Goal: Task Accomplishment & Management: Complete application form

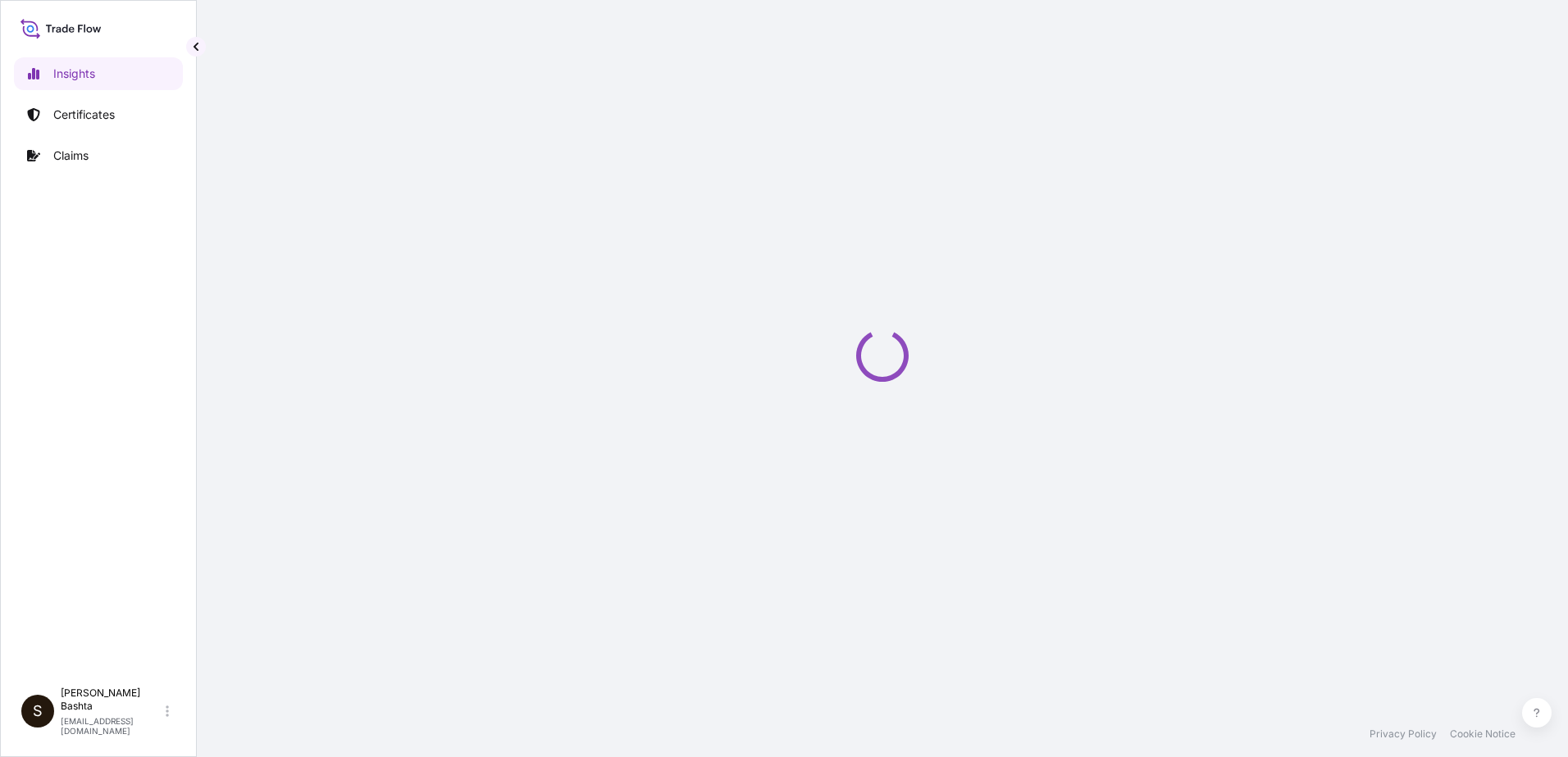
select select "2025"
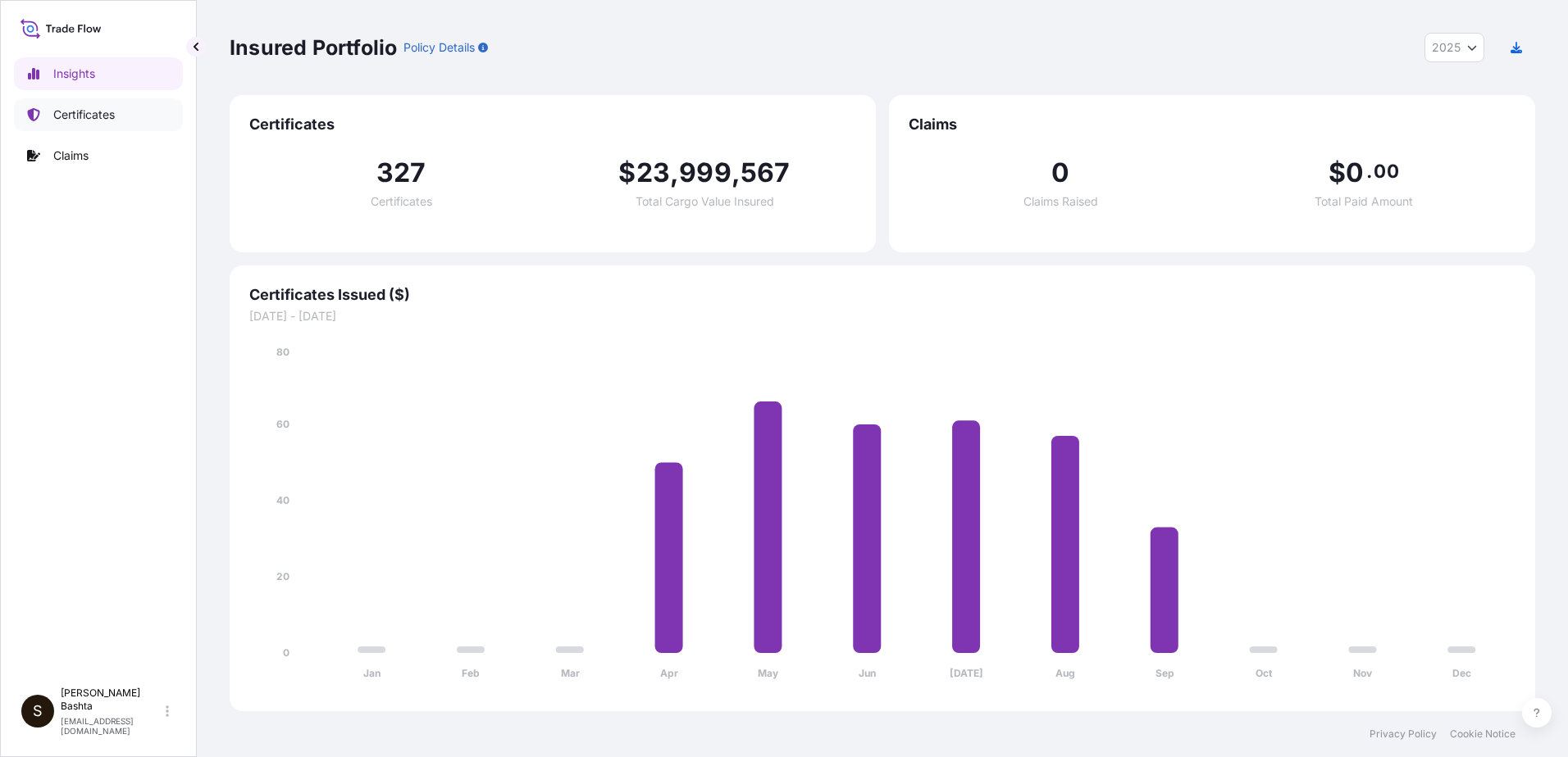
click at [100, 117] on p "Certificates" at bounding box center [84, 114] width 62 height 16
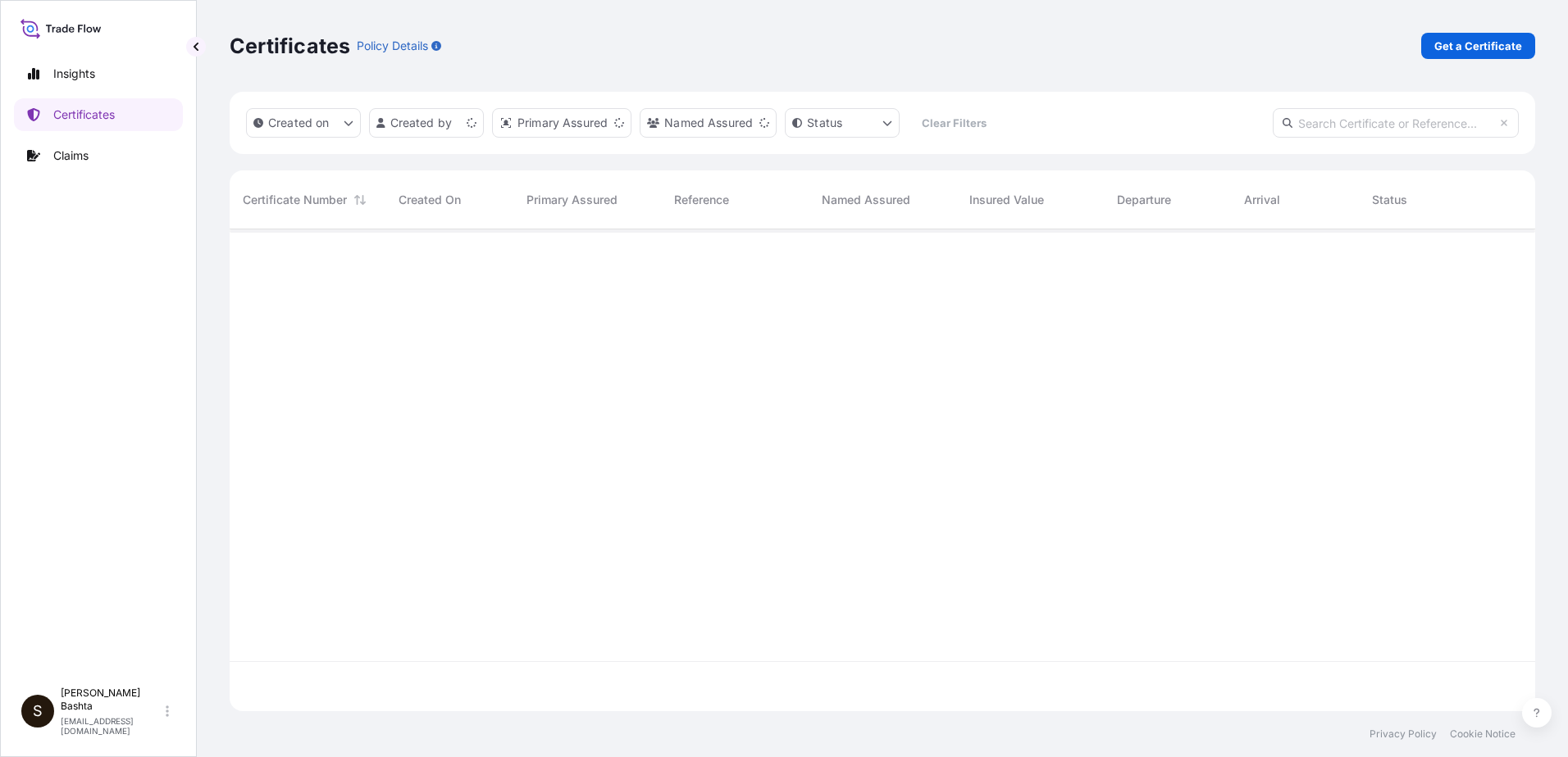
scroll to position [479, 1293]
click at [1483, 45] on p "Get a Certificate" at bounding box center [1478, 45] width 88 height 16
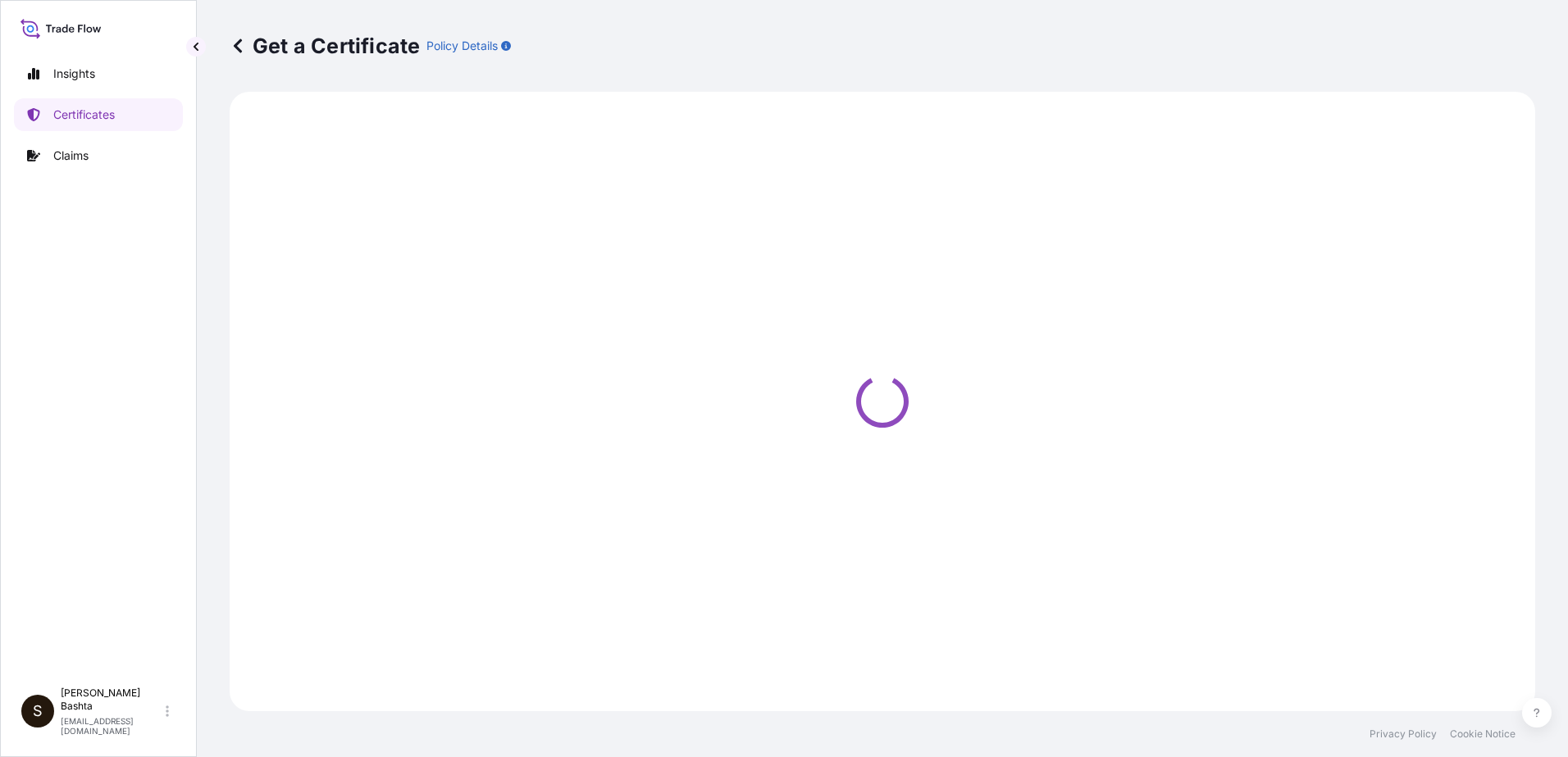
select select "Barge"
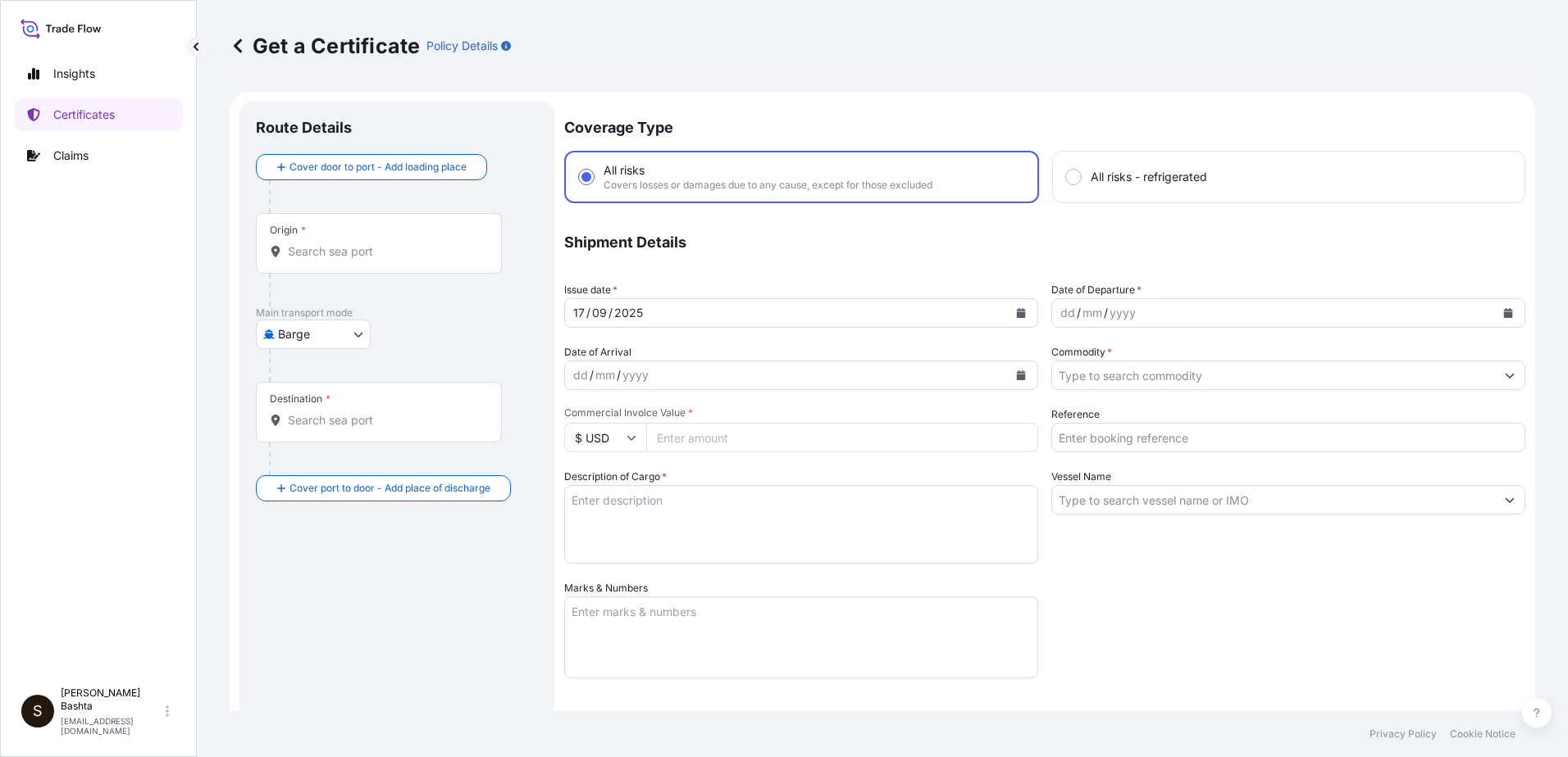
click at [378, 248] on input "Origin *" at bounding box center [384, 251] width 193 height 16
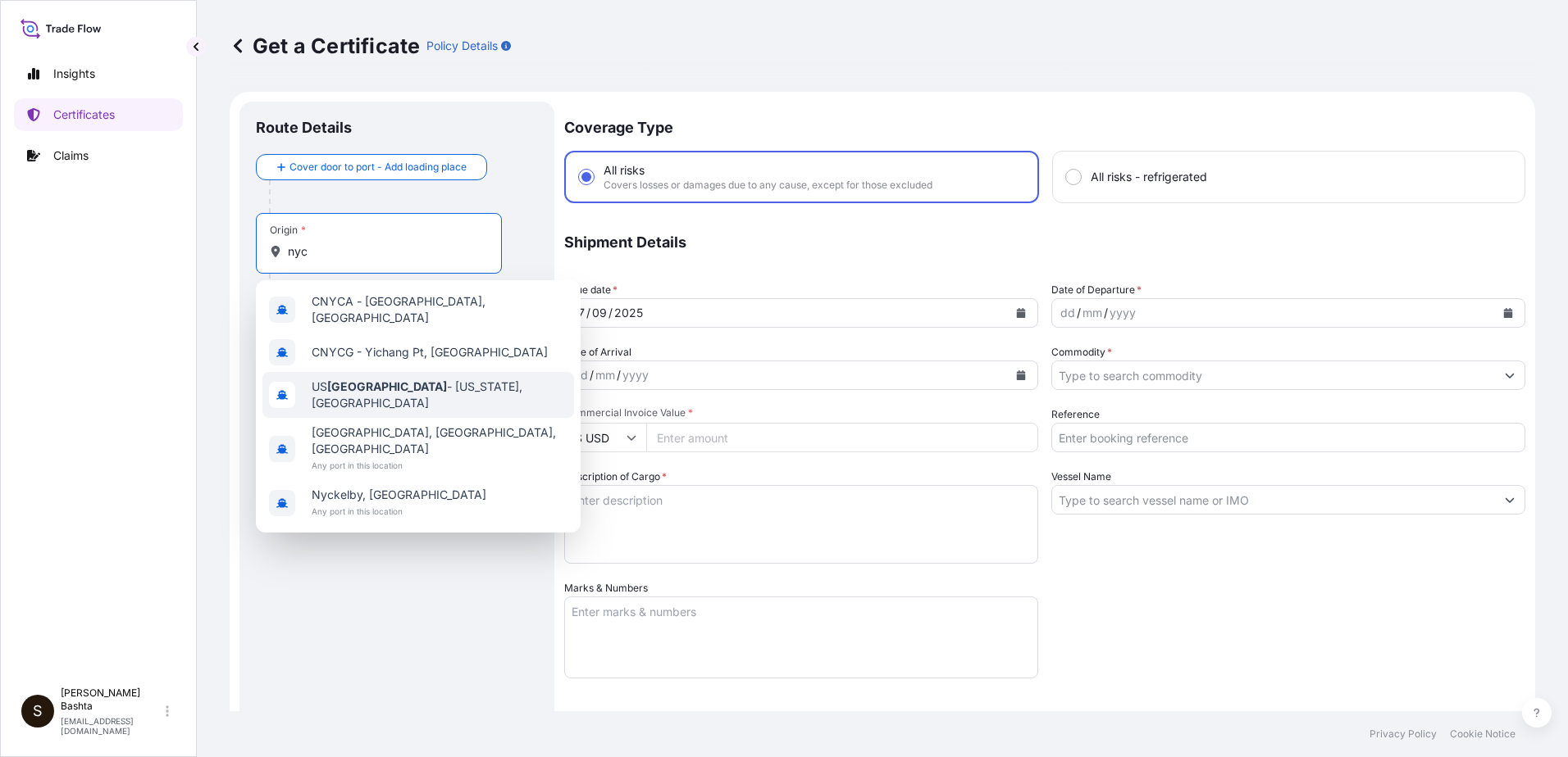
click at [410, 383] on span "US NYC - New York, United States" at bounding box center [440, 395] width 256 height 33
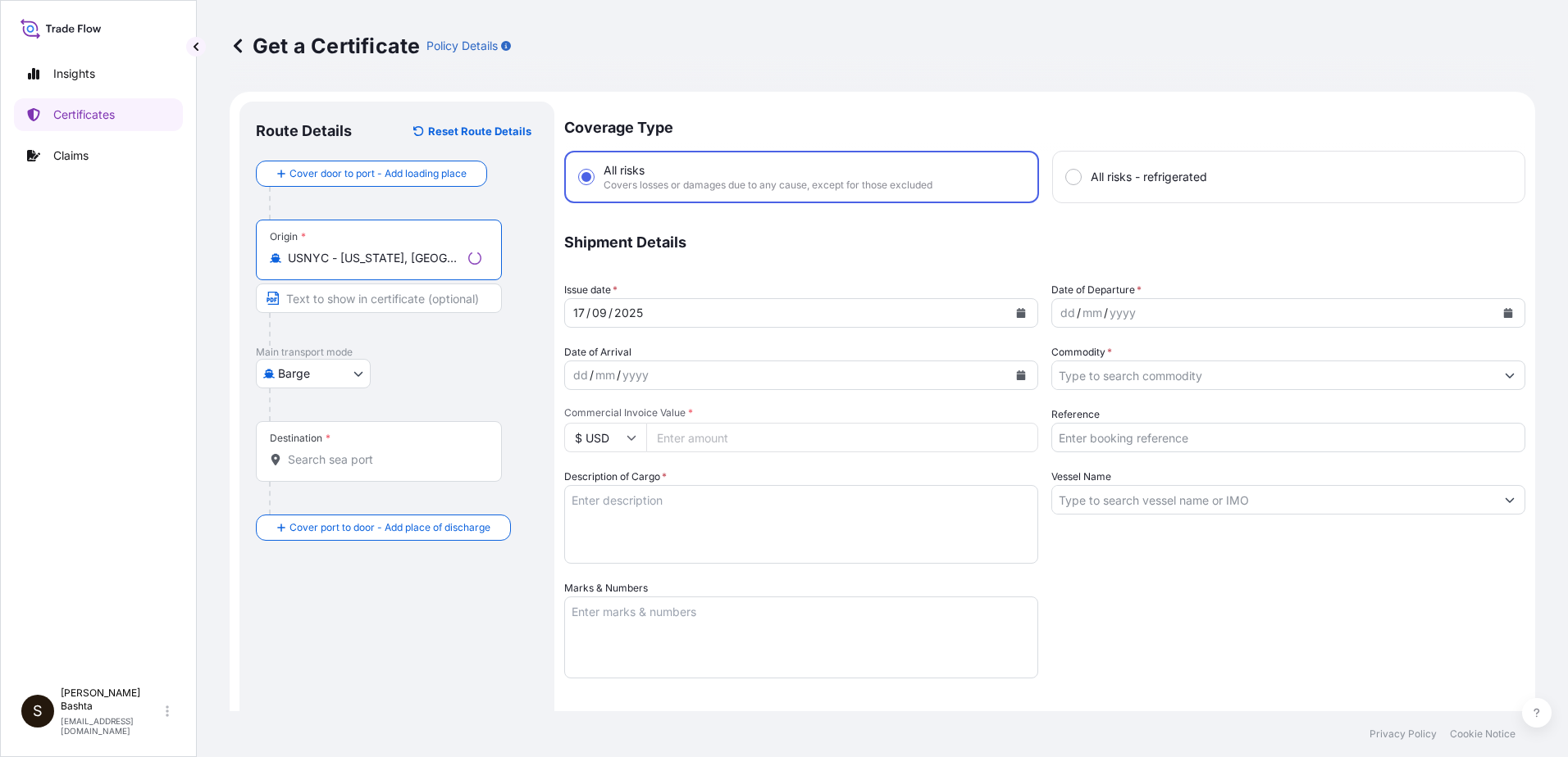
type input "USNYC - New York, United States"
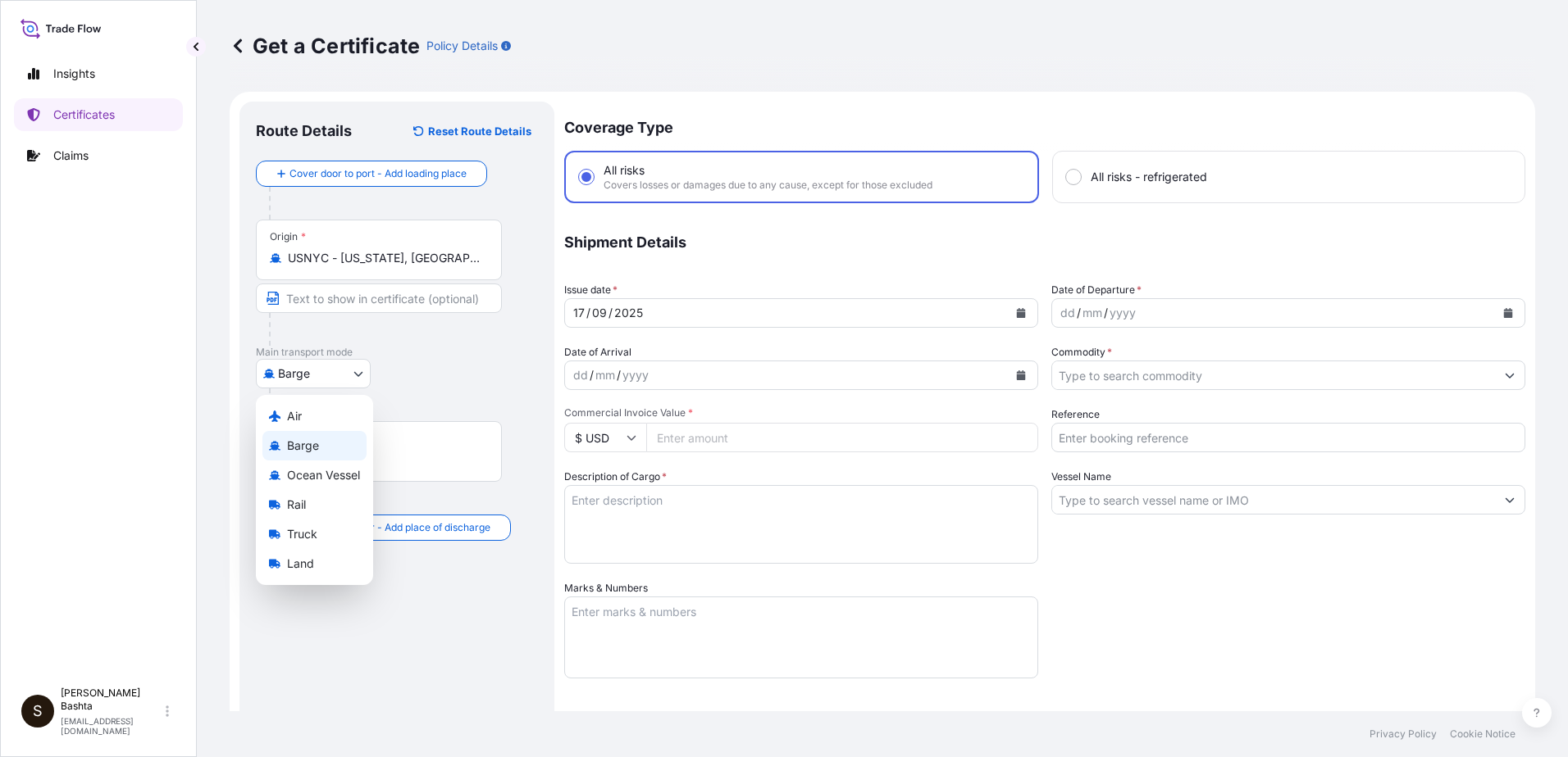
click at [355, 372] on body "0 options available. 5 options available. 1 option available. 0 options availab…" at bounding box center [784, 378] width 1568 height 757
click at [317, 413] on div "Air" at bounding box center [314, 416] width 104 height 29
select select "Air"
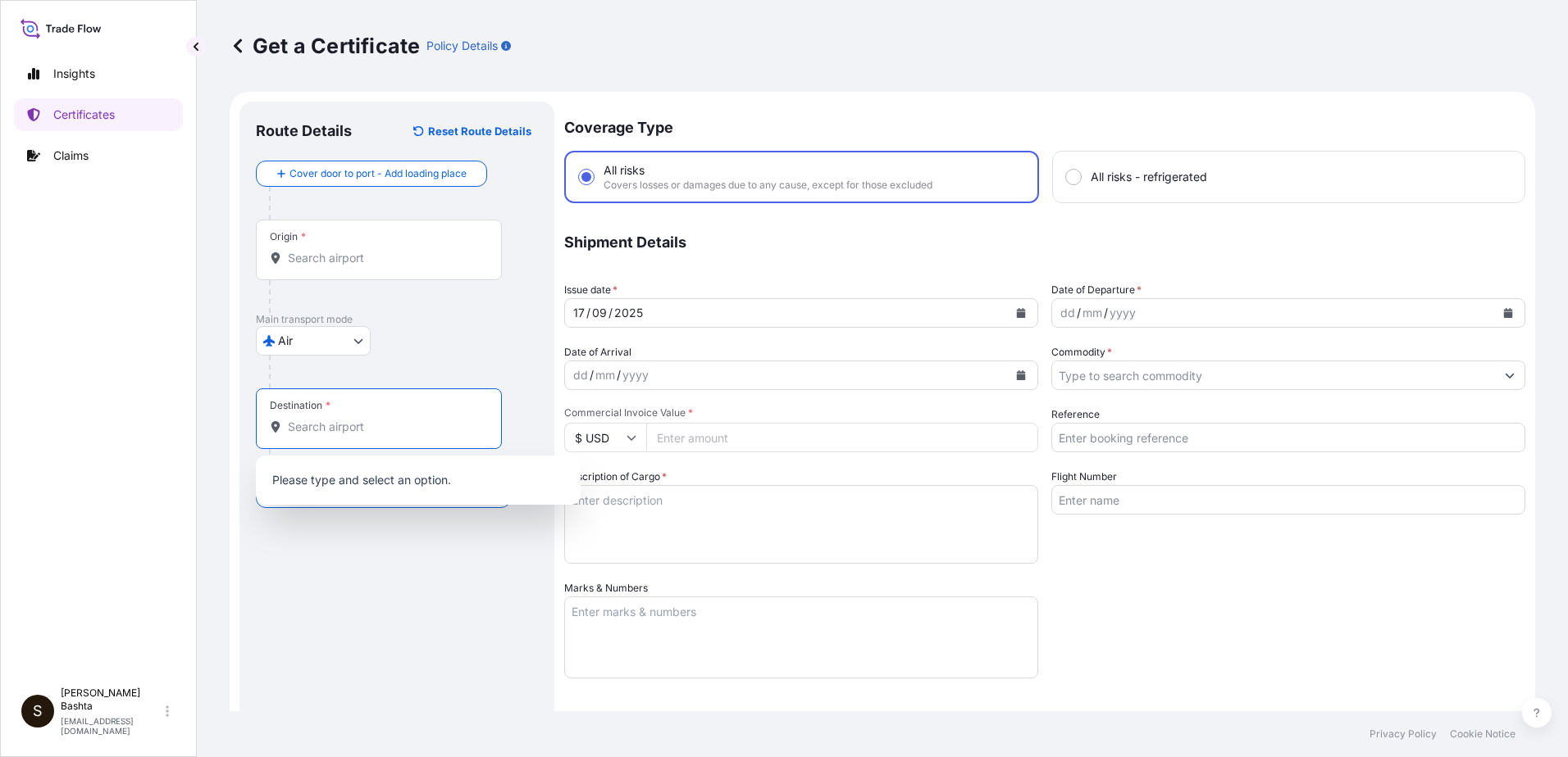
click at [331, 433] on input "Destination *" at bounding box center [384, 427] width 193 height 16
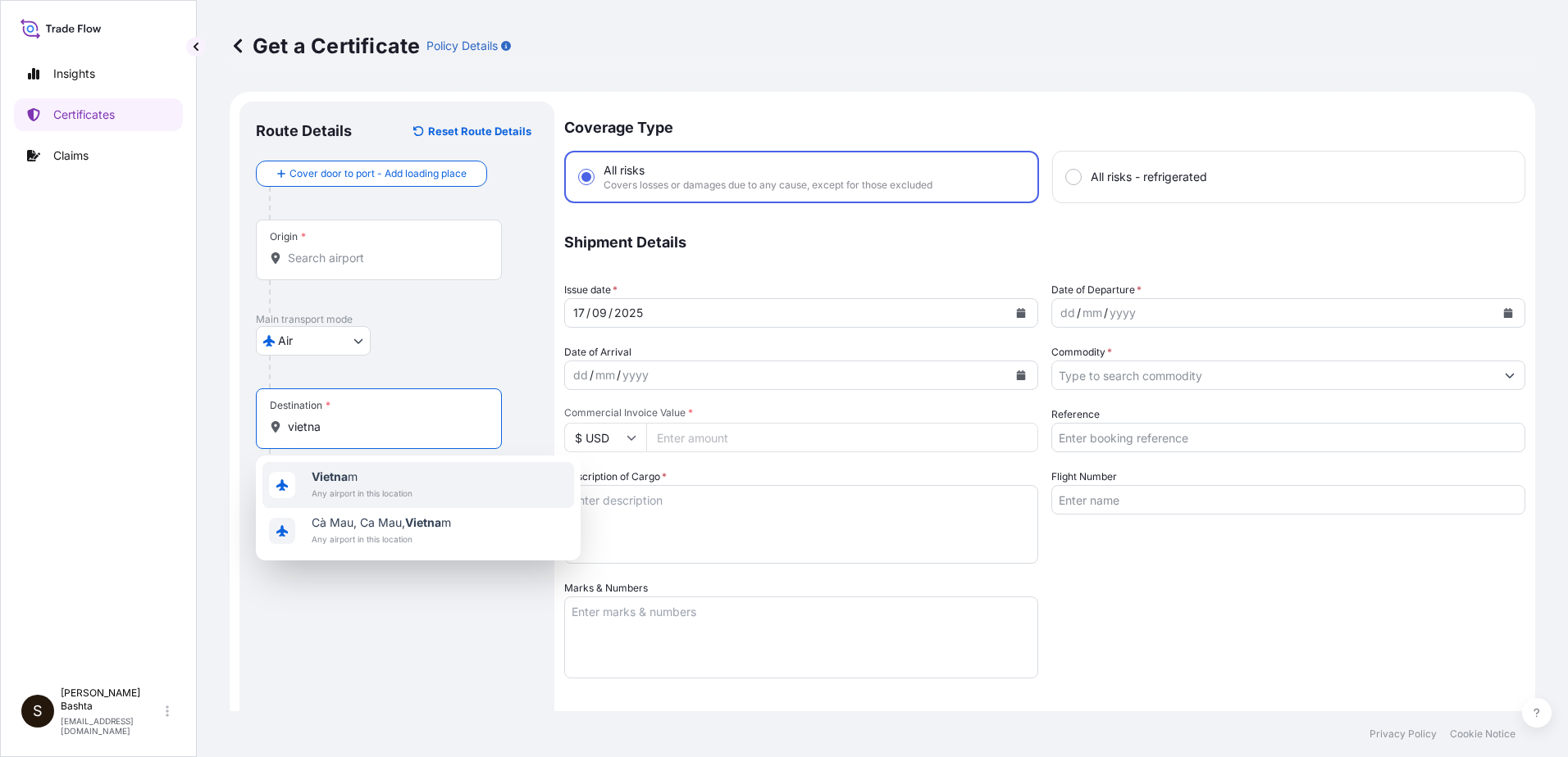
click at [353, 481] on span "Vietna m" at bounding box center [362, 476] width 100 height 16
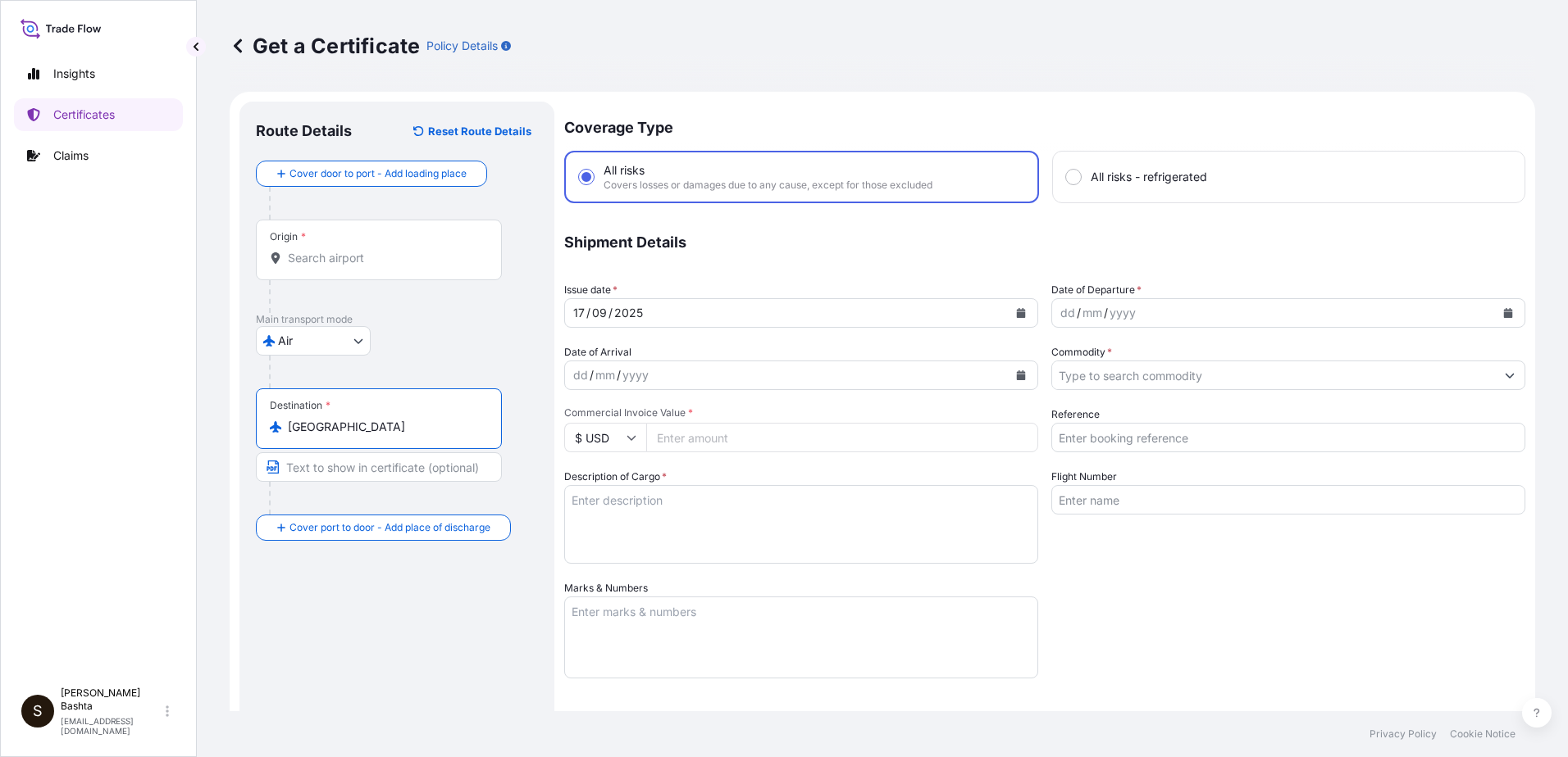
type input "Vietnam"
click at [1059, 316] on div "dd" at bounding box center [1067, 312] width 18 height 20
click at [1084, 373] on input "Commodity *" at bounding box center [1273, 375] width 443 height 29
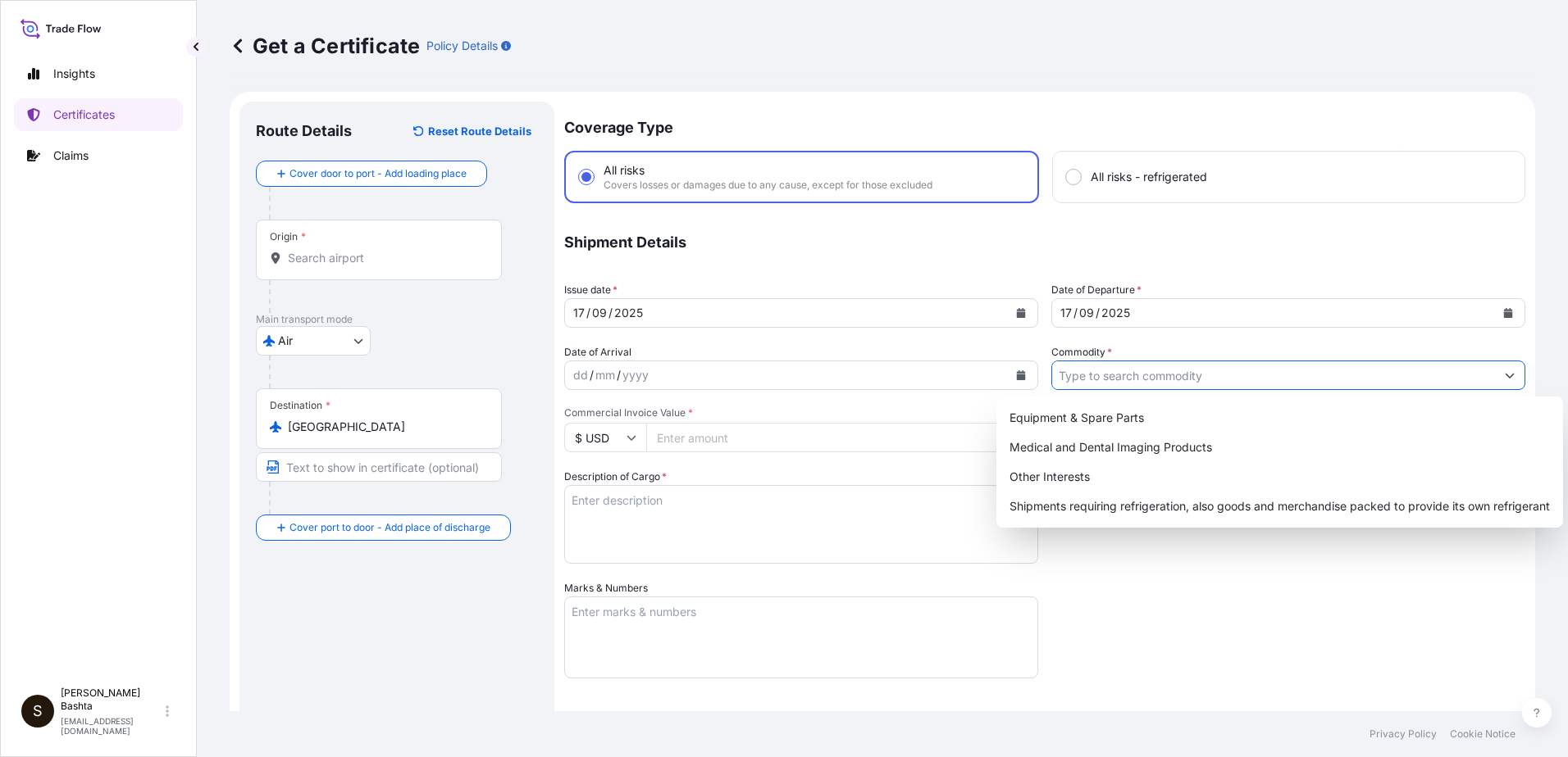
click at [1505, 369] on button "Show suggestions" at bounding box center [1510, 375] width 29 height 29
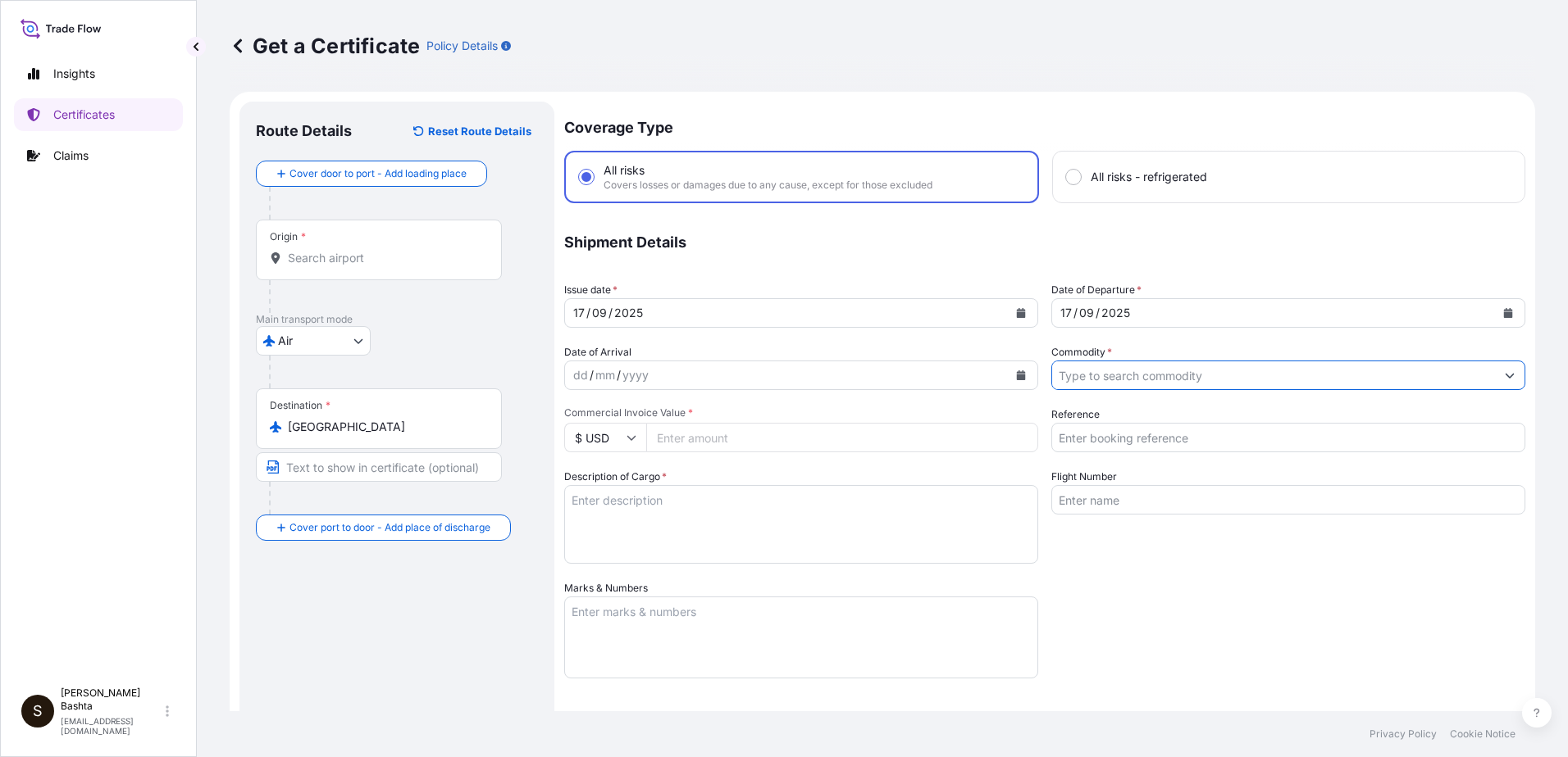
click at [1504, 376] on icon "Show suggestions" at bounding box center [1509, 375] width 9 height 9
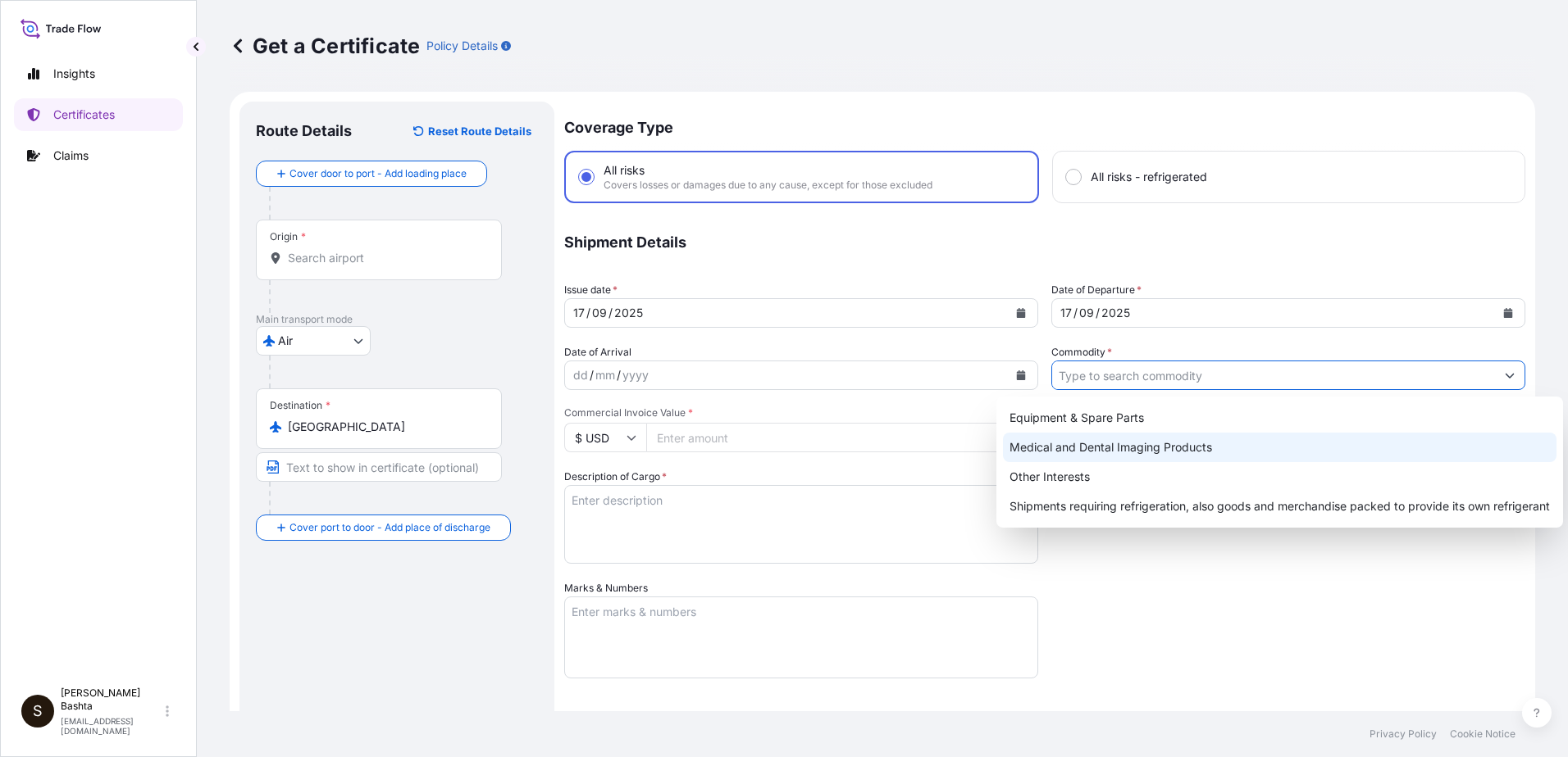
click at [1140, 444] on div "Medical and Dental Imaging Products" at bounding box center [1279, 447] width 554 height 29
type input "Medical and Dental Imaging Products"
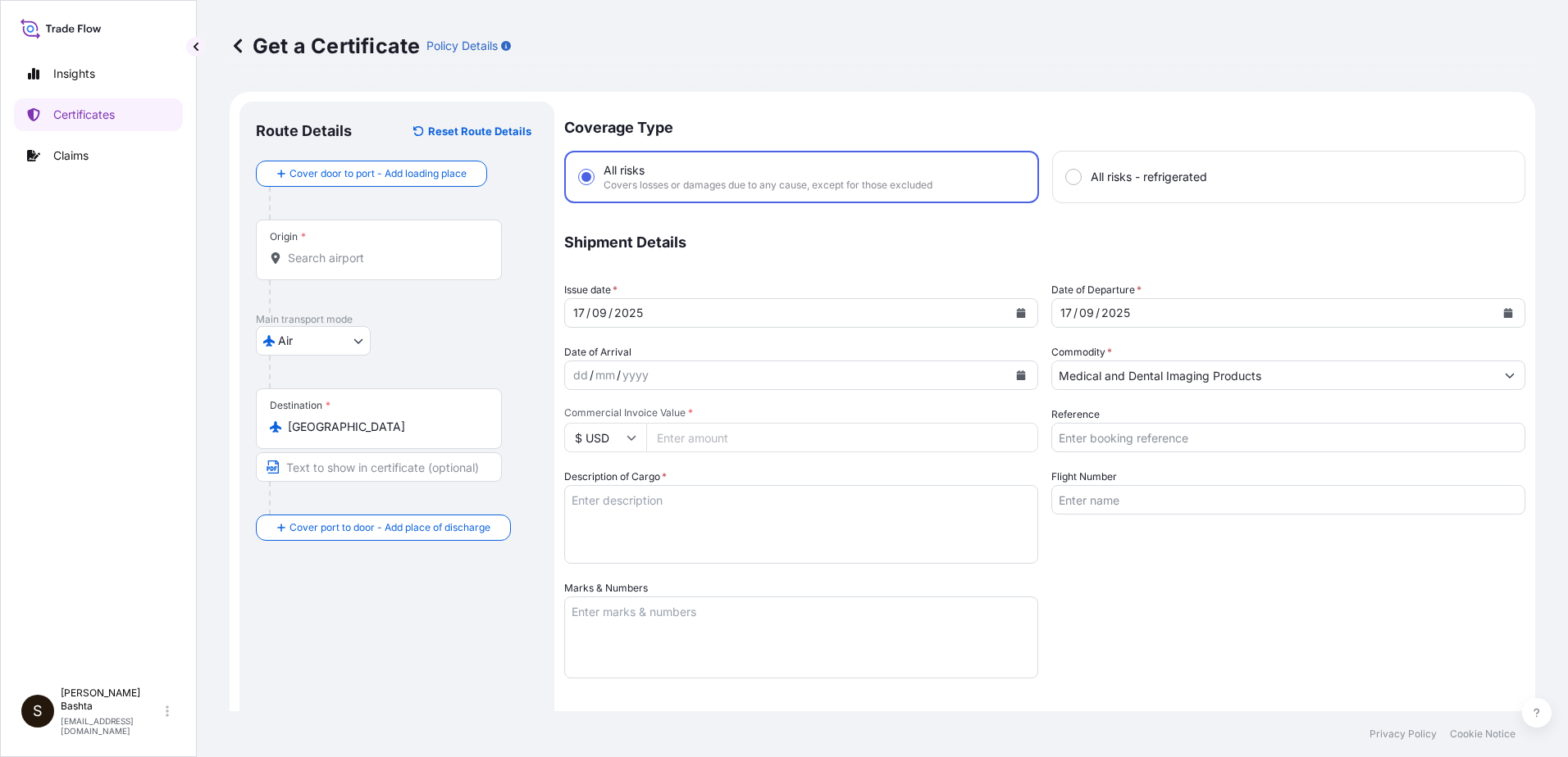
click at [1121, 409] on div "Reference" at bounding box center [1288, 429] width 474 height 45
click at [1102, 441] on input "Reference" at bounding box center [1288, 438] width 474 height 29
type input "21244351"
click at [701, 439] on input "Commercial Invoice Value *" at bounding box center [842, 438] width 392 height 29
type input "950.00"
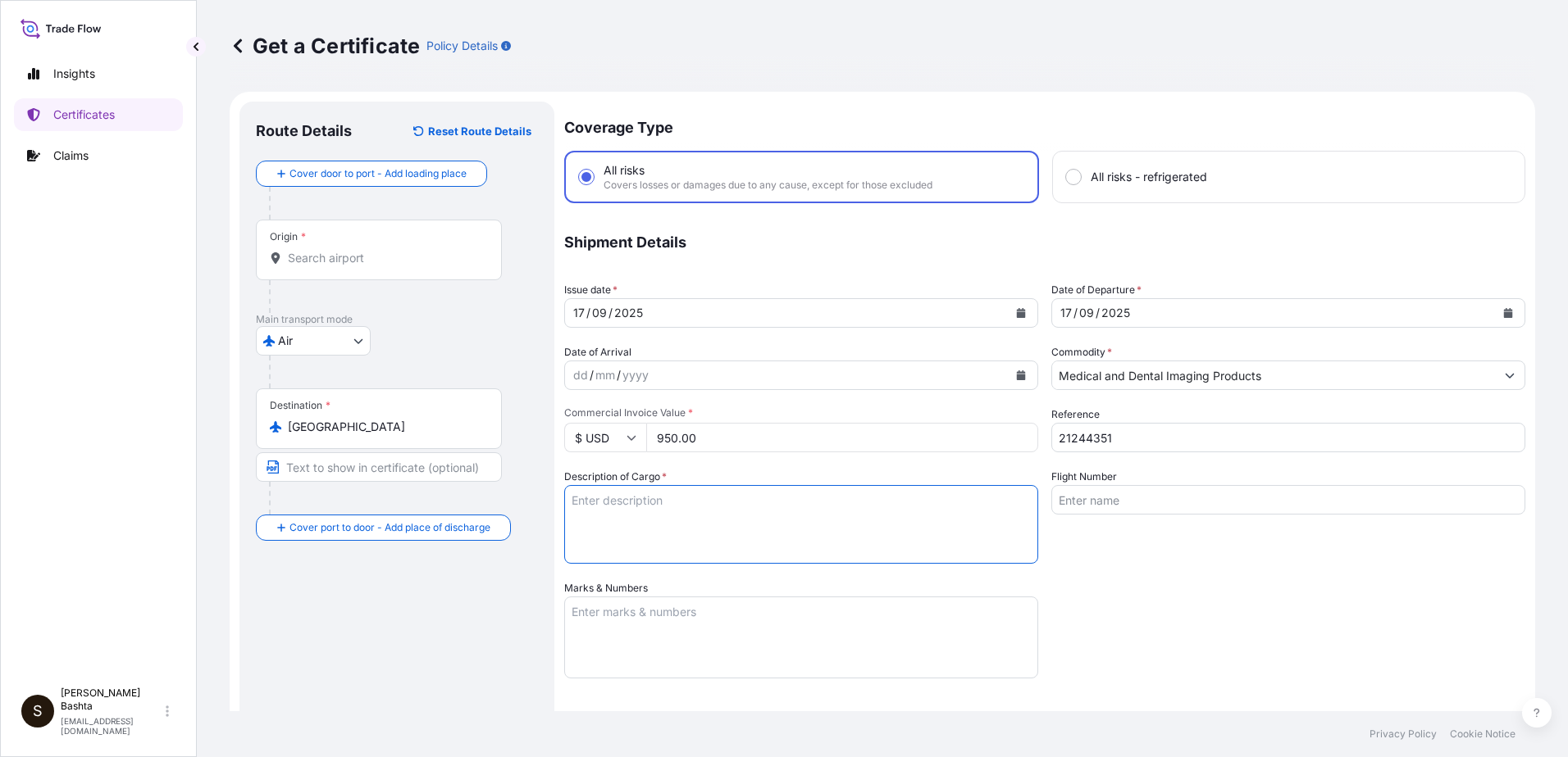
drag, startPoint x: 610, startPoint y: 506, endPoint x: 597, endPoint y: 507, distance: 13.0
click at [607, 506] on textarea "Description of Cargo *" at bounding box center [801, 524] width 474 height 79
type textarea "MEDICAL AND DENTAL IMAGING PRODUCTS"
type input "Air"
type input "32008"
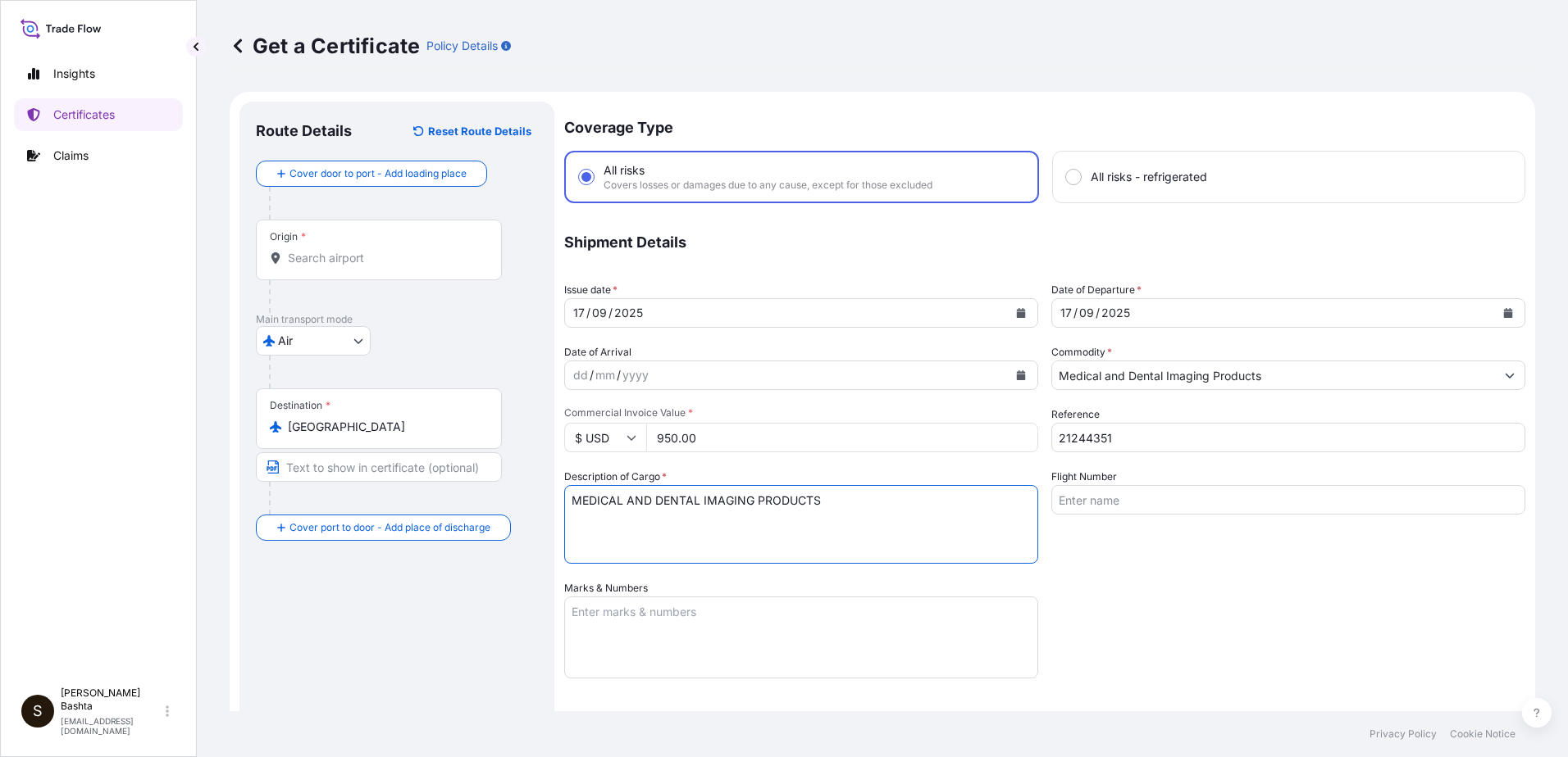
click at [607, 610] on textarea "Marks & Numbers" at bounding box center [801, 637] width 474 height 82
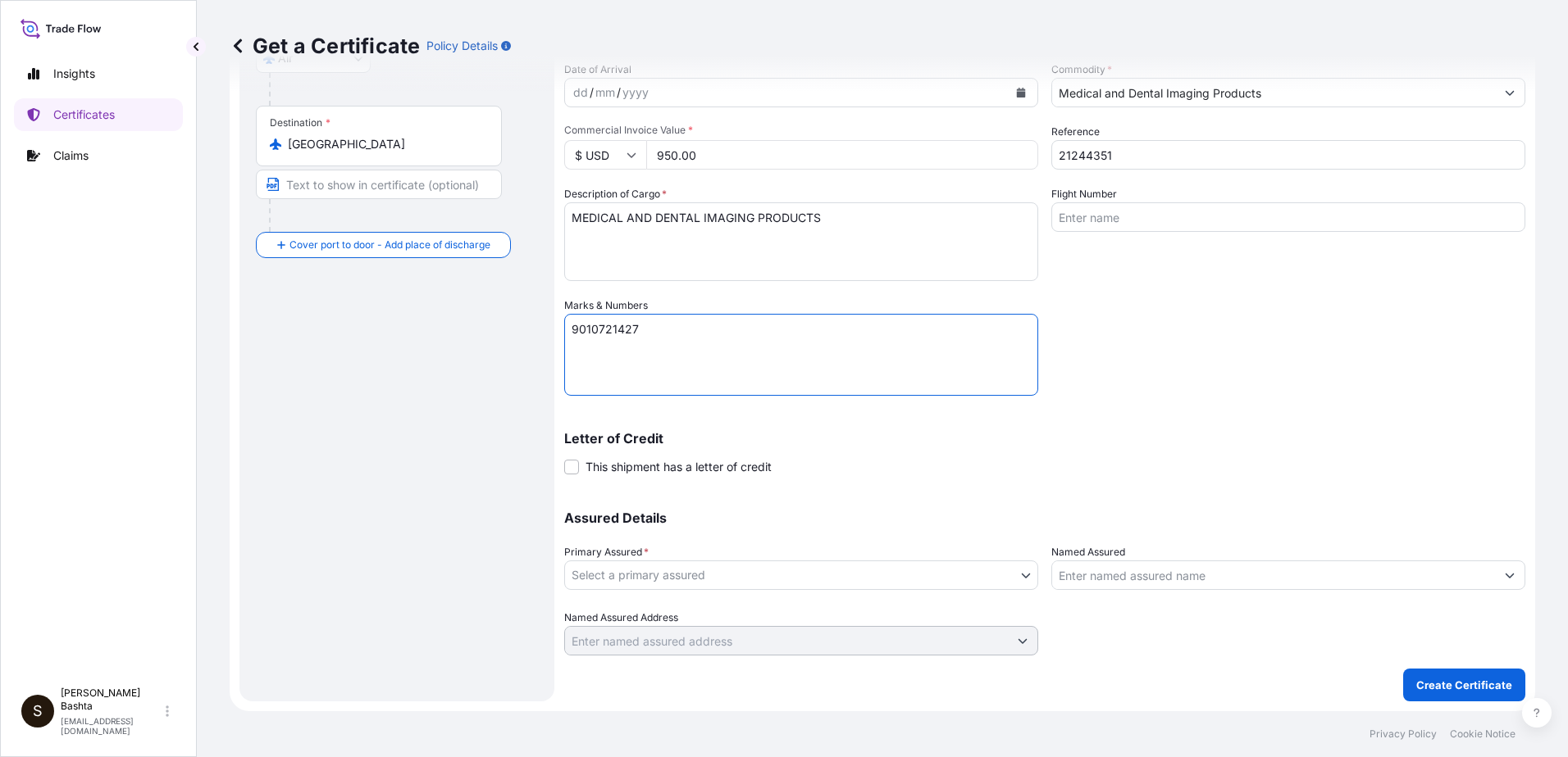
type textarea "9010721427"
click at [1020, 572] on body "Insights Certificates Claims S Stella Bashta stella.bashta@carestream.com Get a…" at bounding box center [784, 378] width 1568 height 757
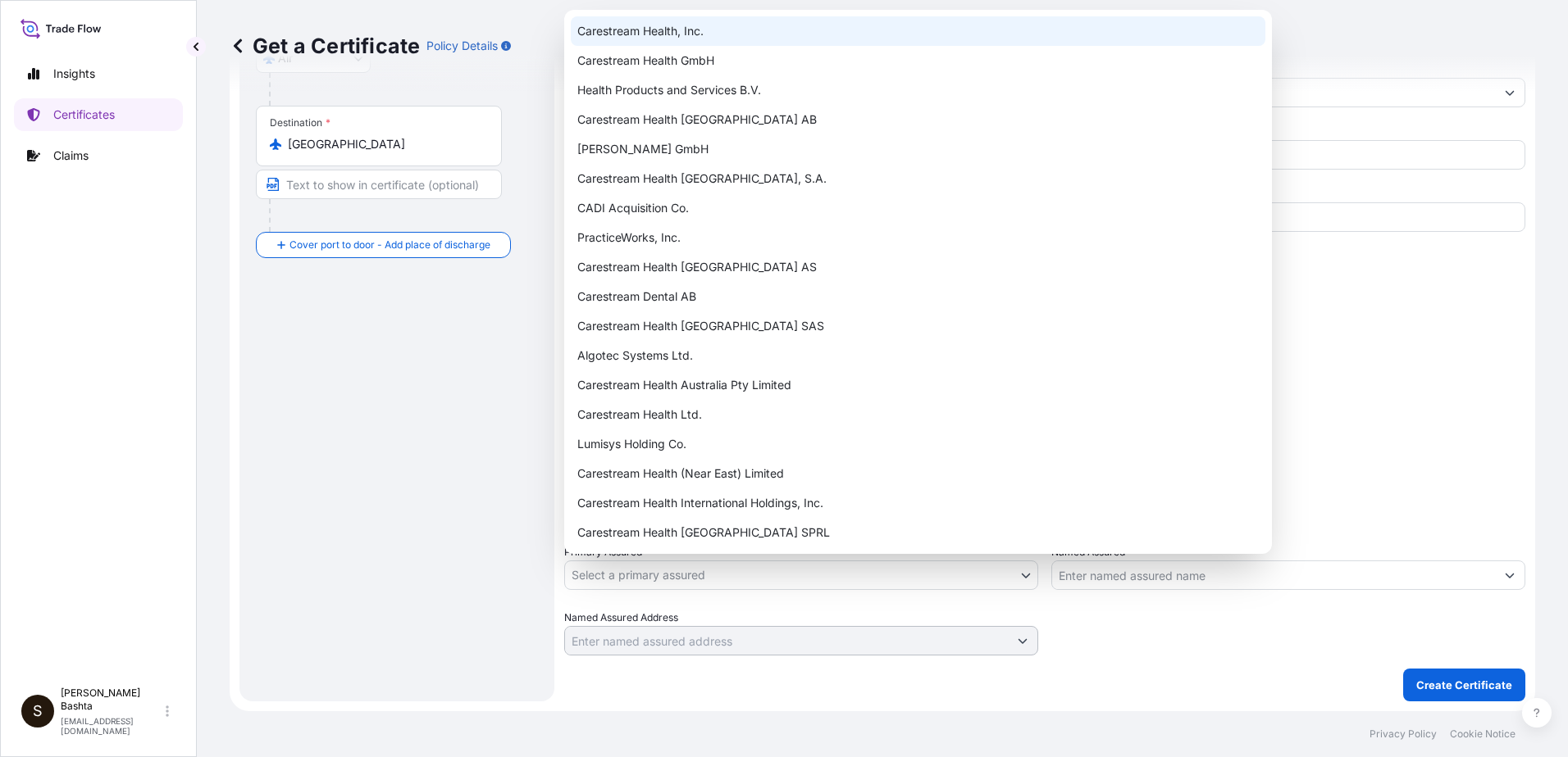
click at [685, 34] on div "Carestream Health, Inc." at bounding box center [918, 31] width 695 height 29
select select "32008"
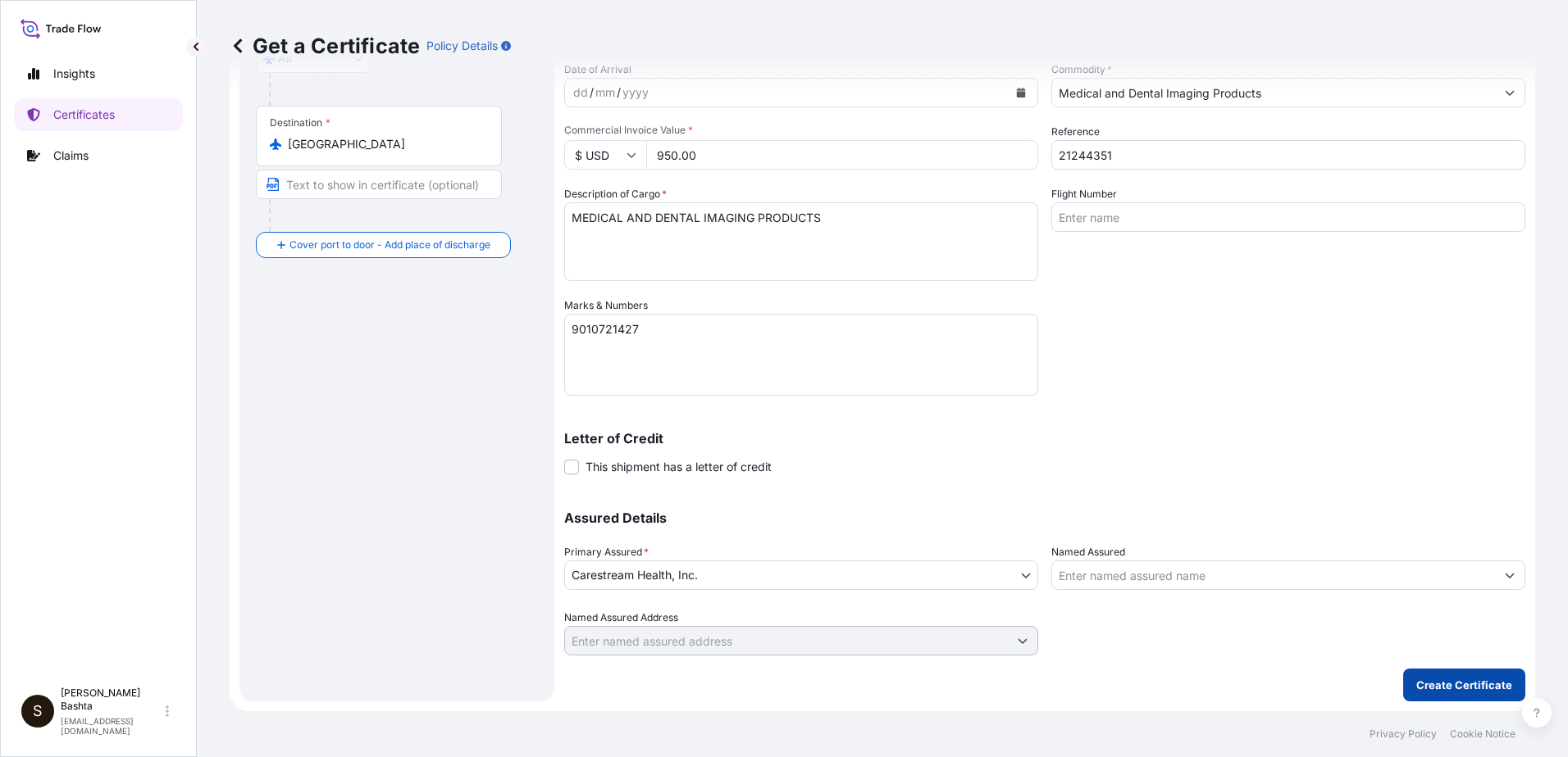
click at [1467, 683] on p "Create Certificate" at bounding box center [1464, 685] width 96 height 16
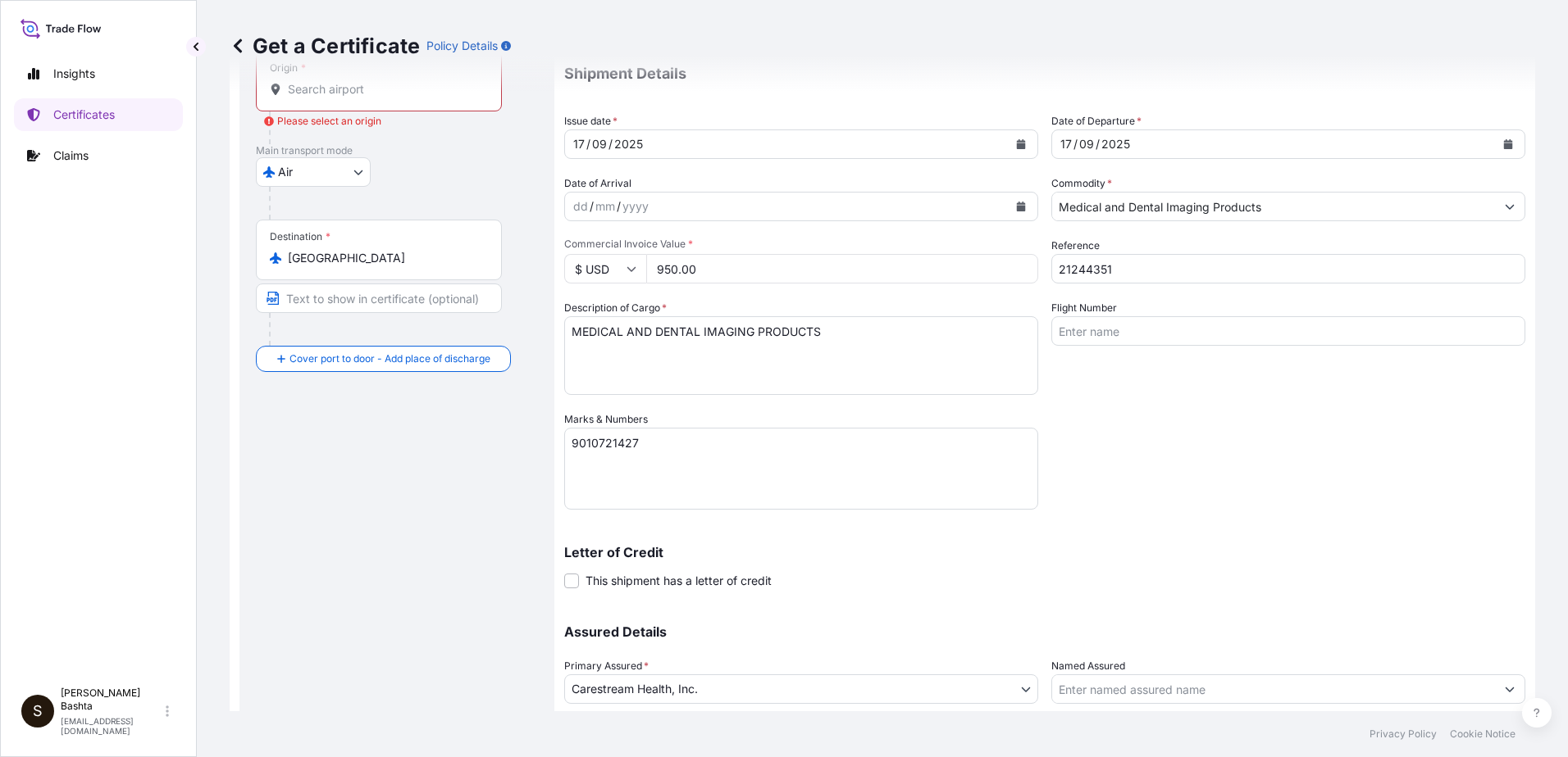
scroll to position [0, 0]
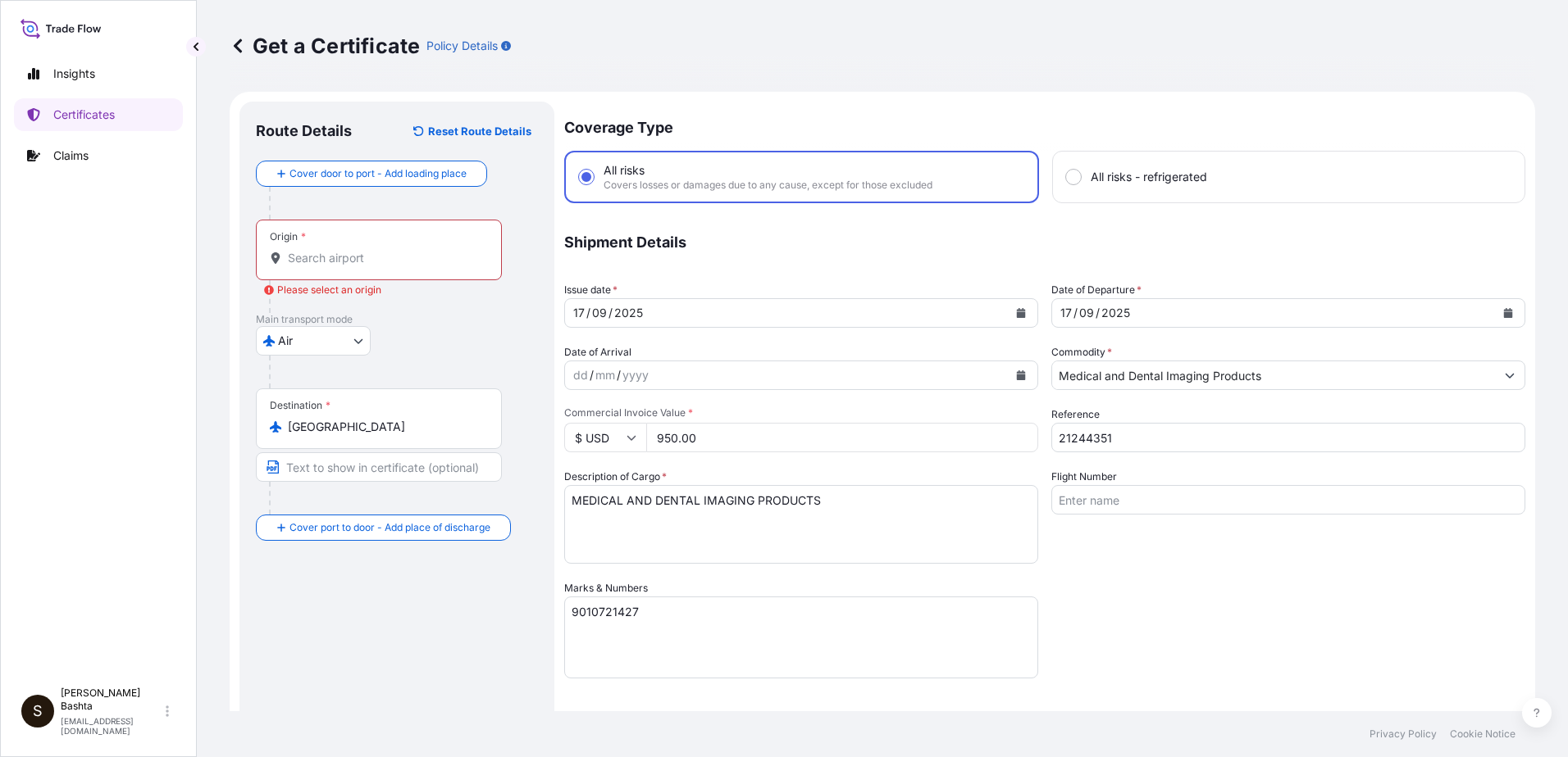
drag, startPoint x: 352, startPoint y: 257, endPoint x: 374, endPoint y: 263, distance: 22.8
click at [352, 255] on input "Origin * Please select an origin" at bounding box center [384, 257] width 193 height 16
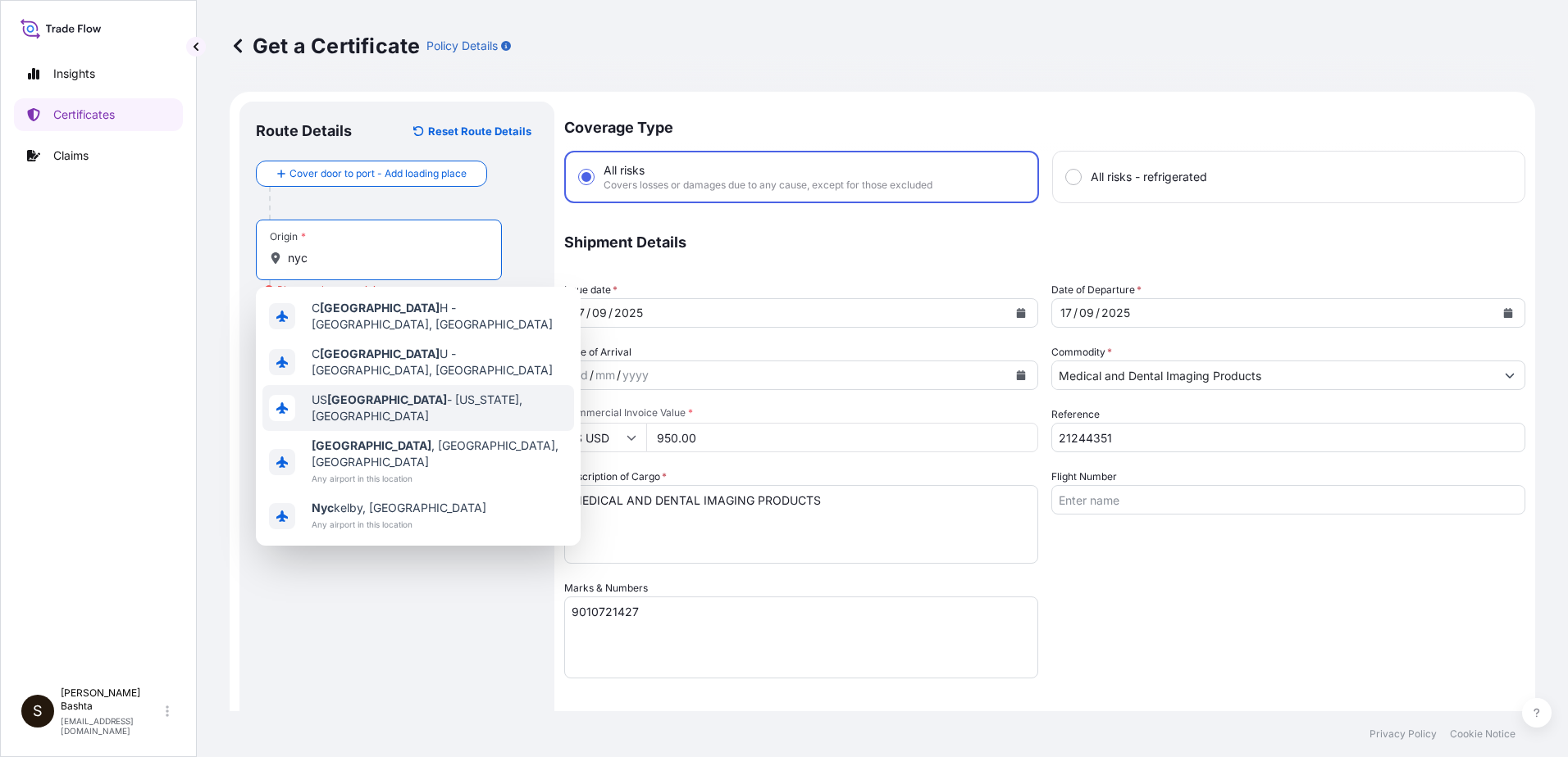
click at [415, 391] on span "US NYC - New York, United States" at bounding box center [440, 408] width 256 height 33
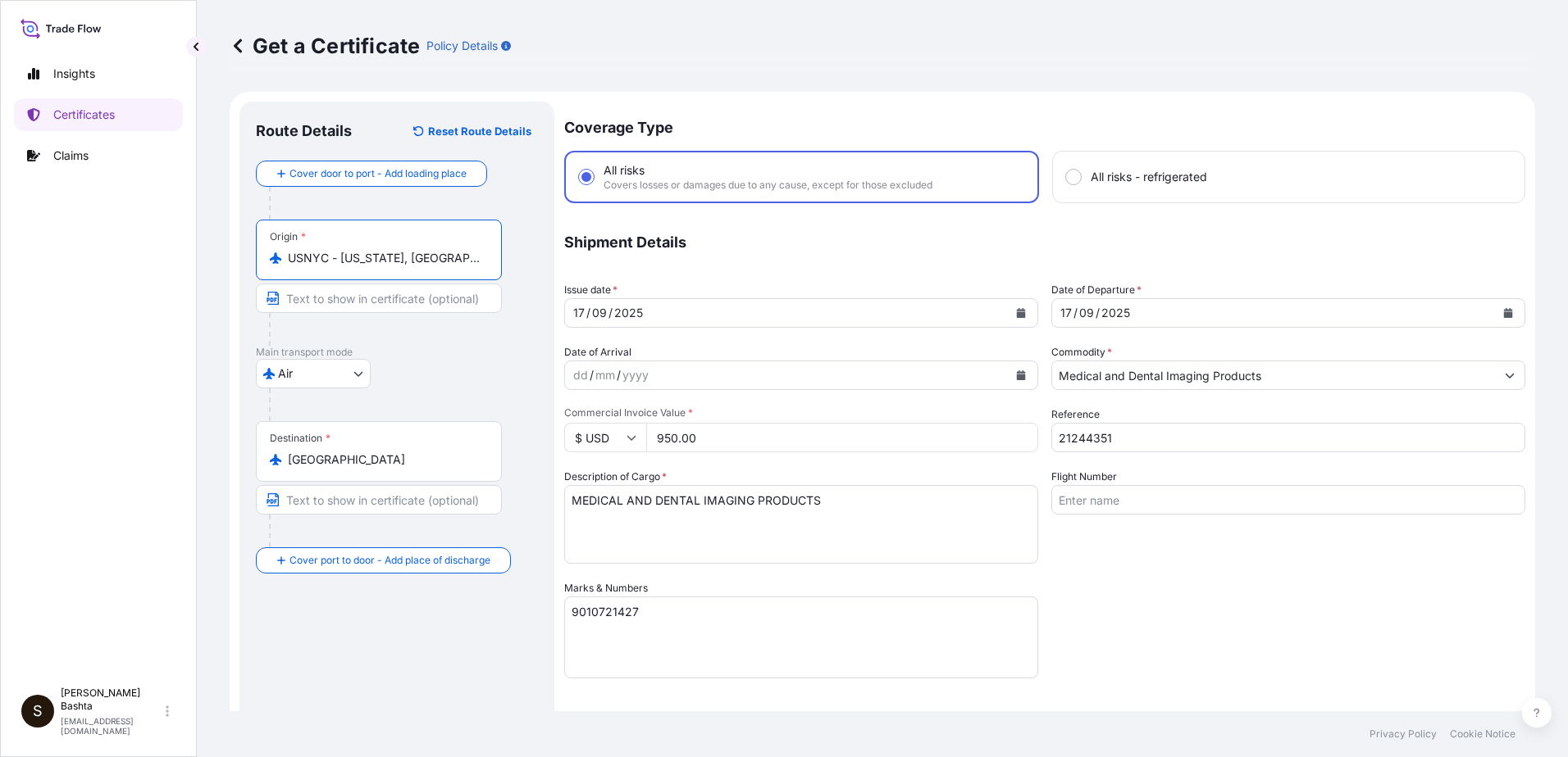
scroll to position [282, 0]
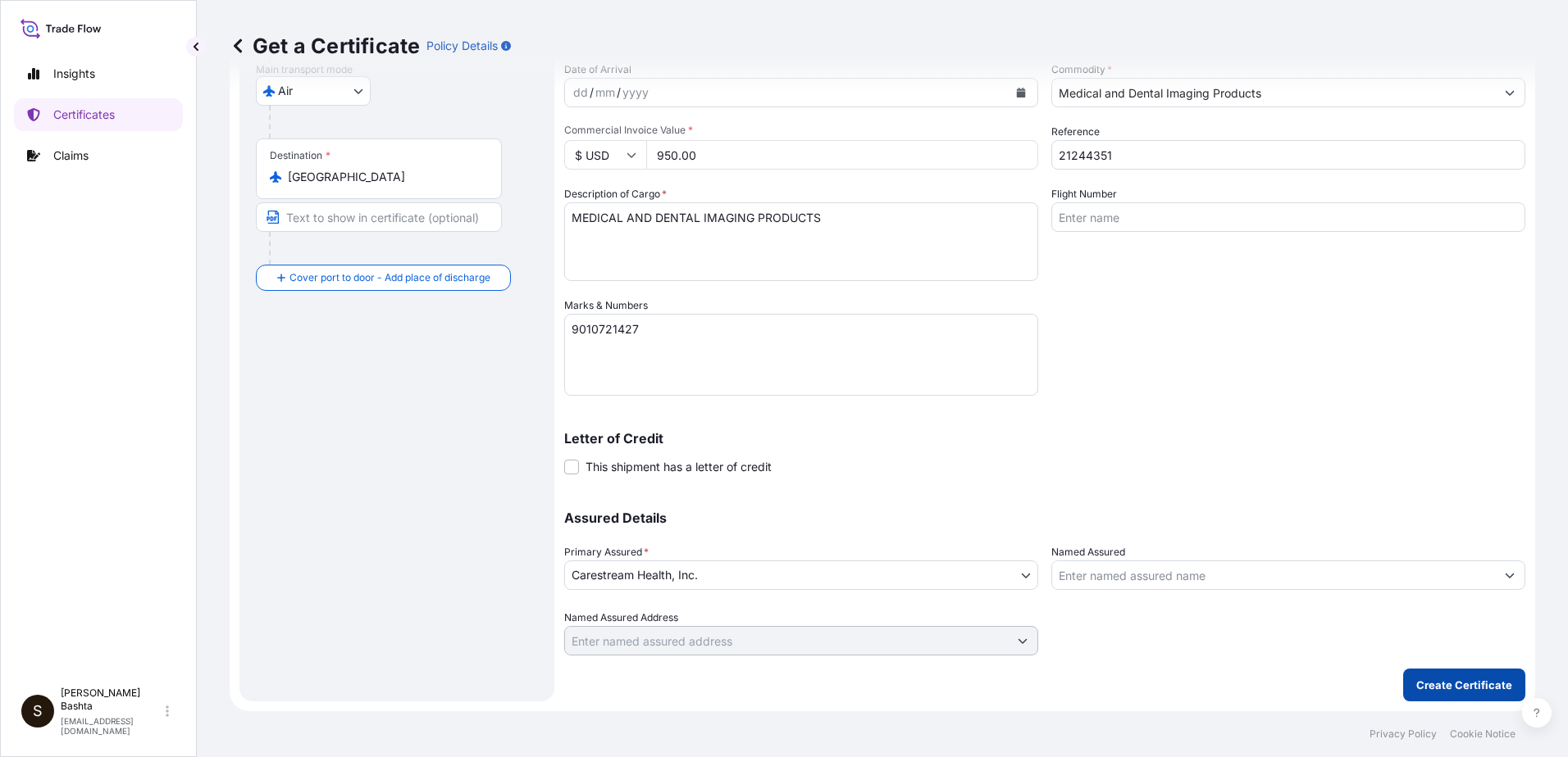
type input "USNYC - New York, United States"
click at [1431, 689] on p "Create Certificate" at bounding box center [1464, 685] width 96 height 16
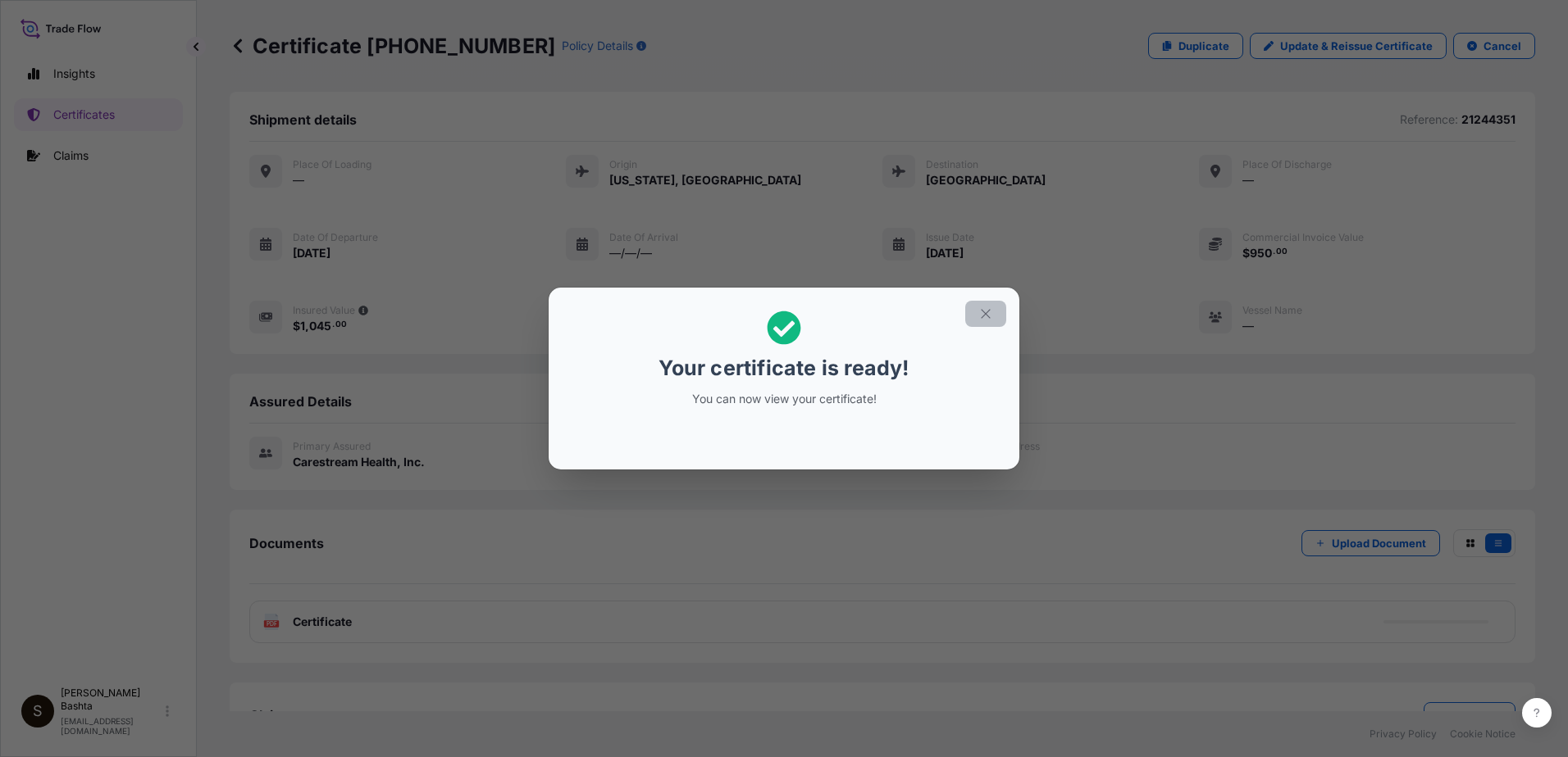
click at [985, 315] on icon "button" at bounding box center [985, 313] width 9 height 9
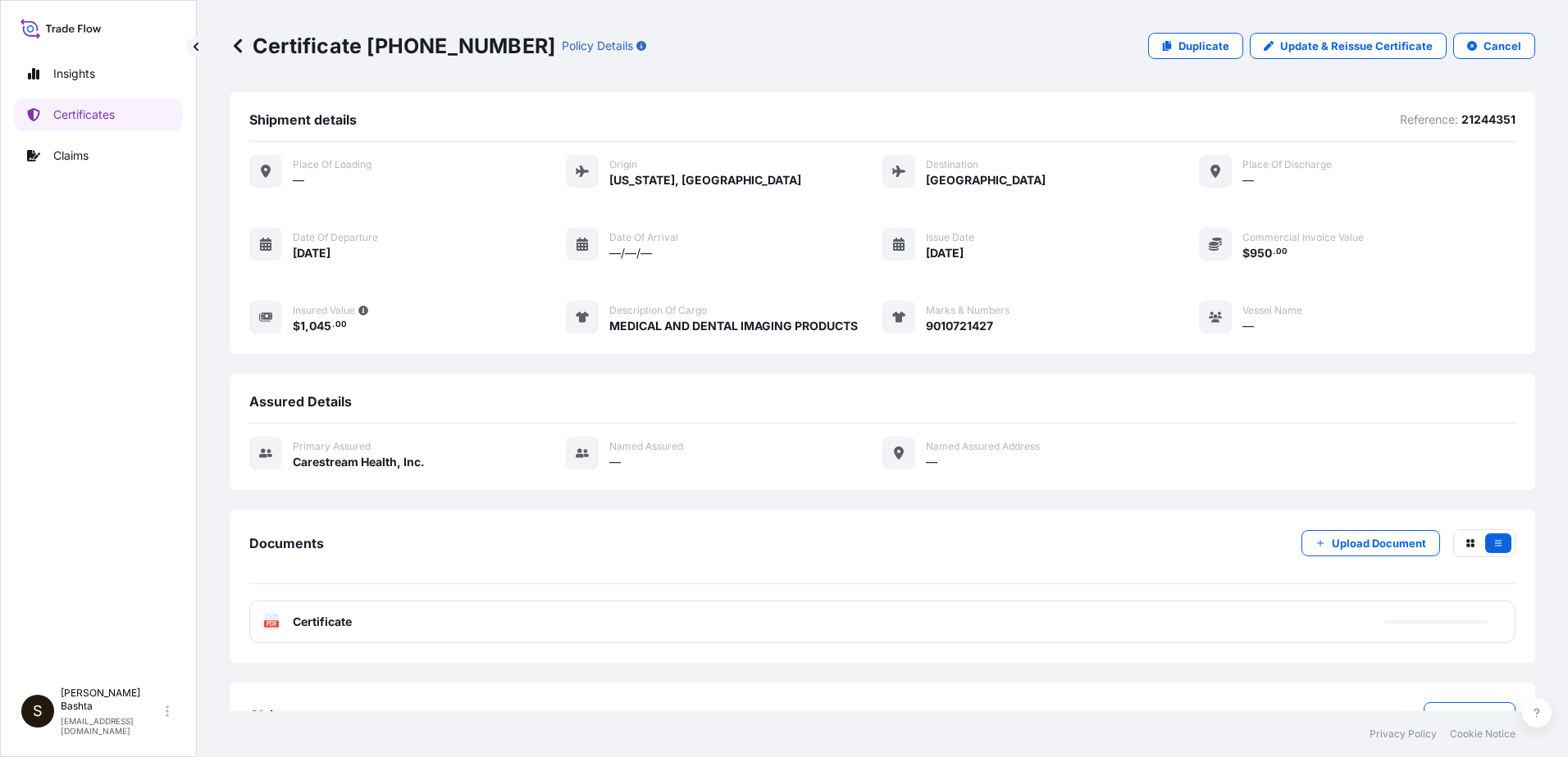
click at [275, 619] on icon at bounding box center [271, 621] width 14 height 16
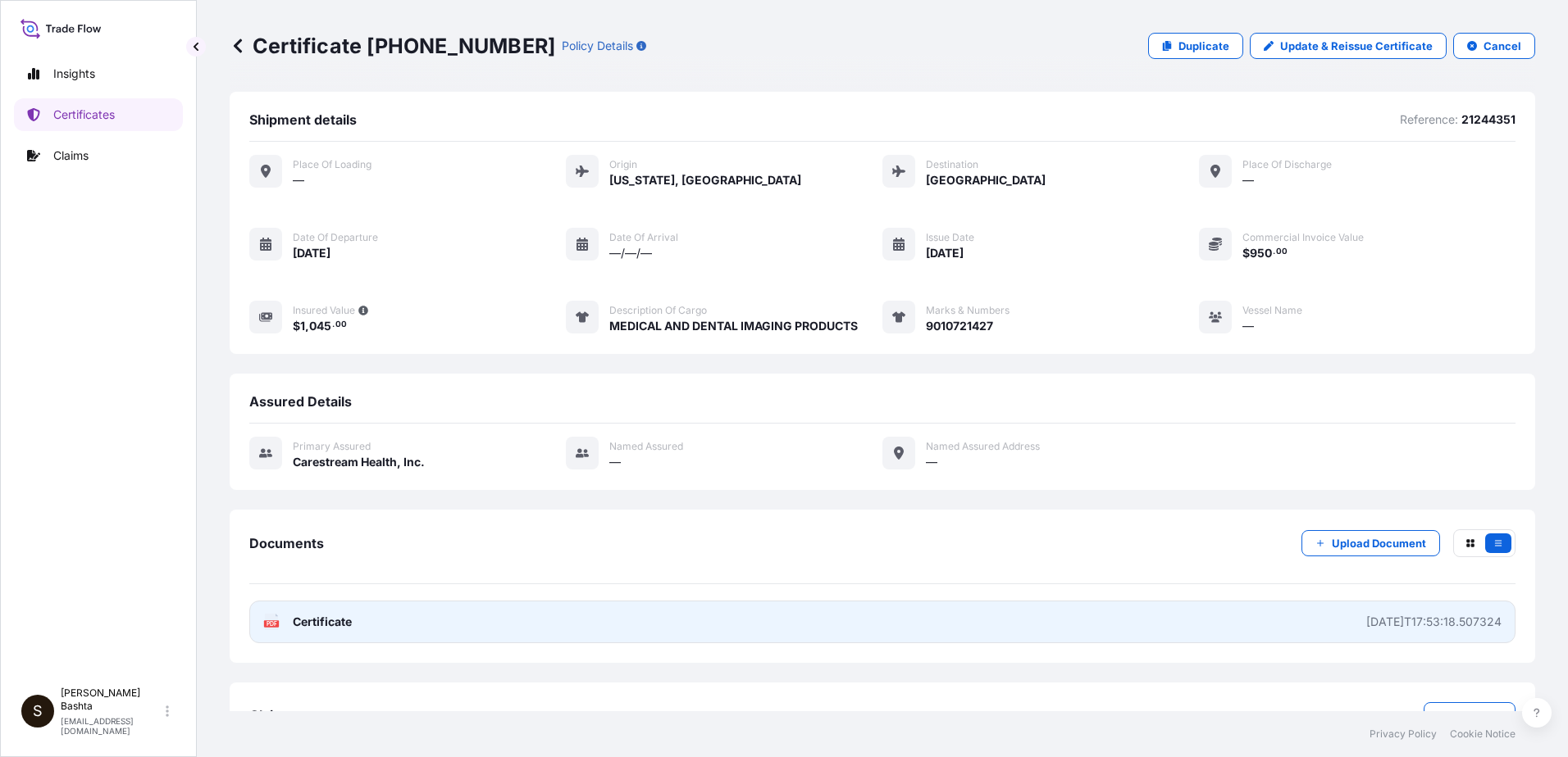
click at [275, 622] on text "PDF" at bounding box center [271, 624] width 10 height 6
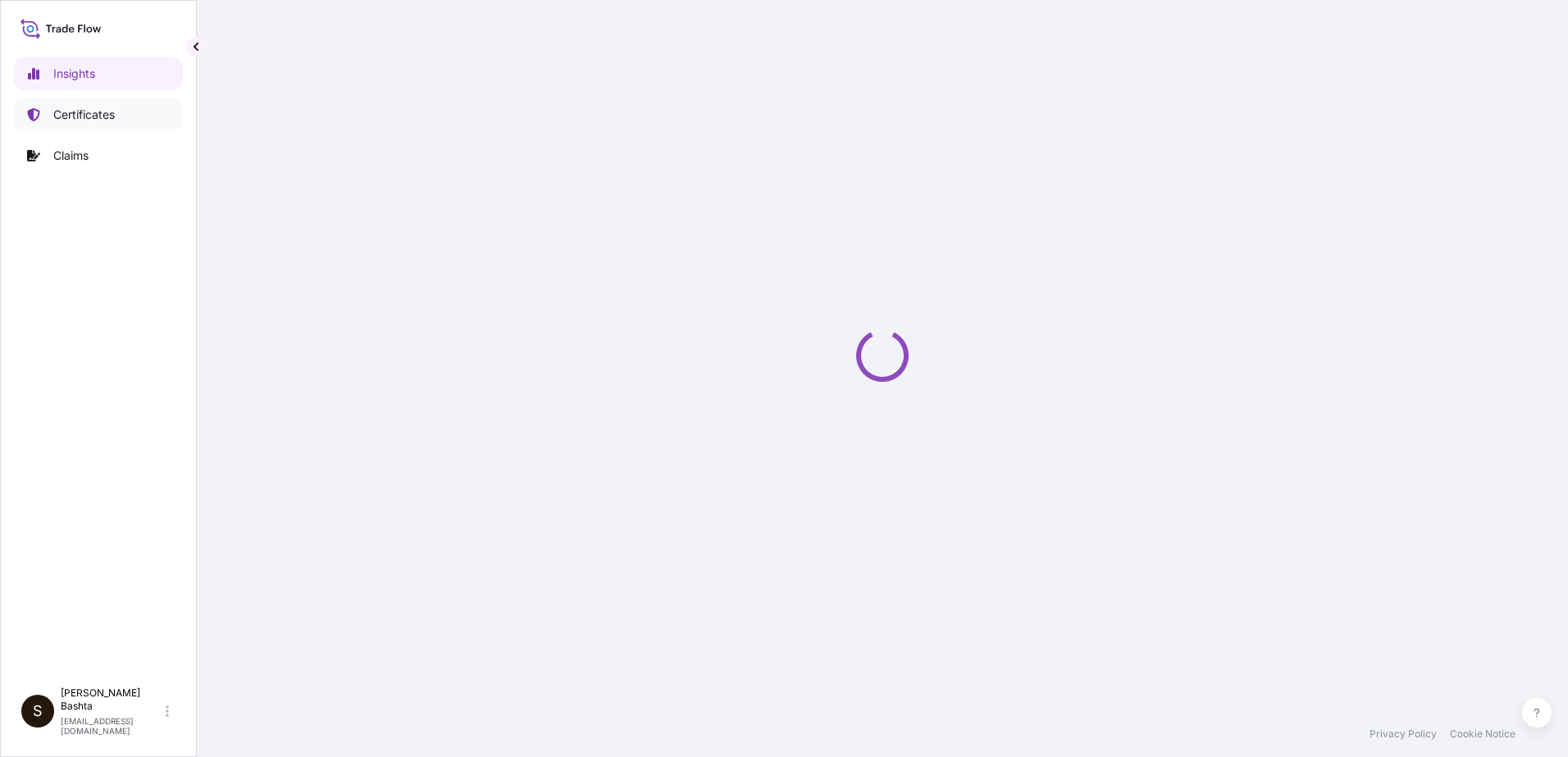
click at [119, 112] on link "Certificates" at bounding box center [98, 115] width 169 height 33
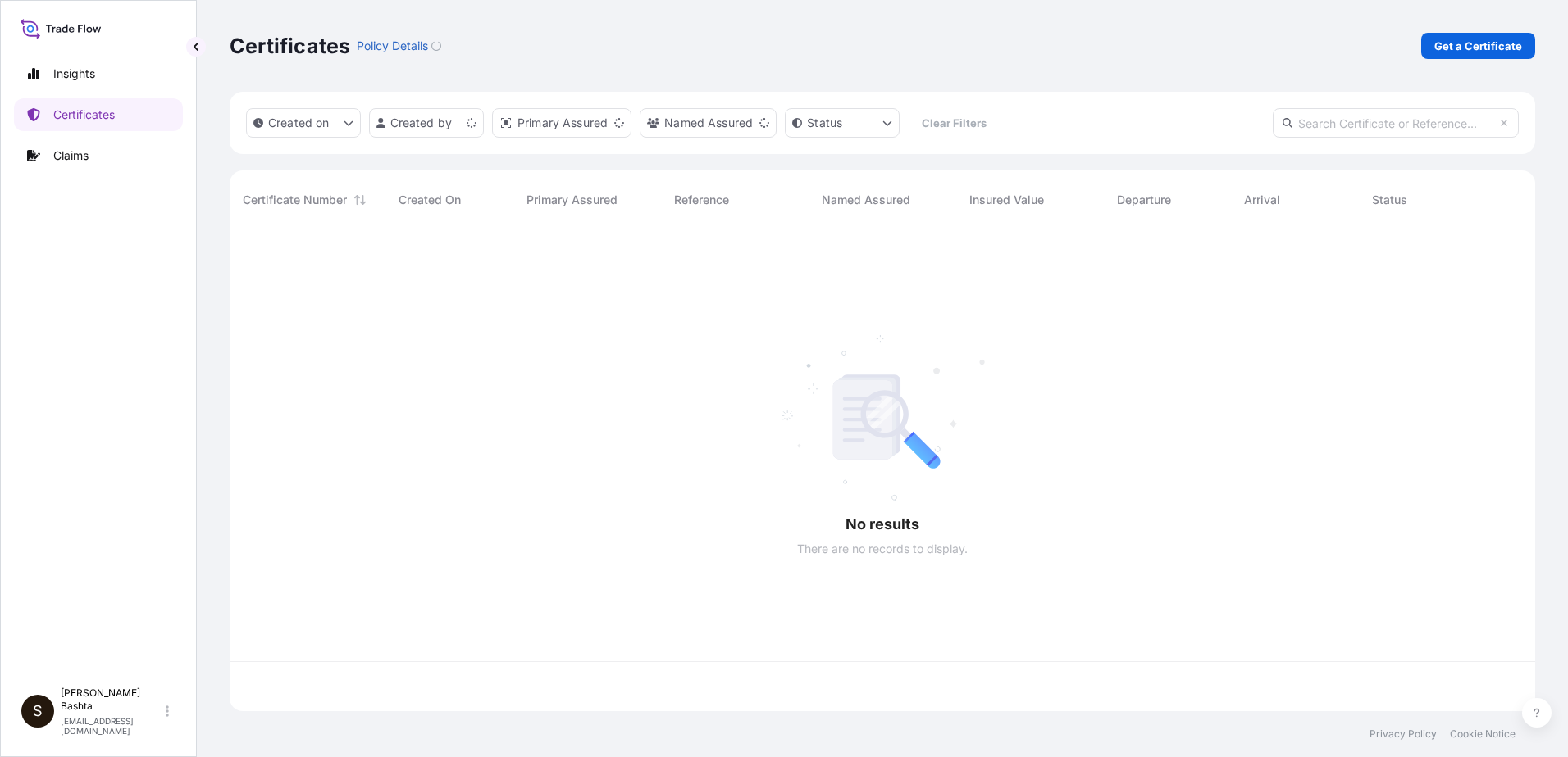
scroll to position [479, 1293]
click at [1468, 45] on p "Get a Certificate" at bounding box center [1478, 45] width 88 height 16
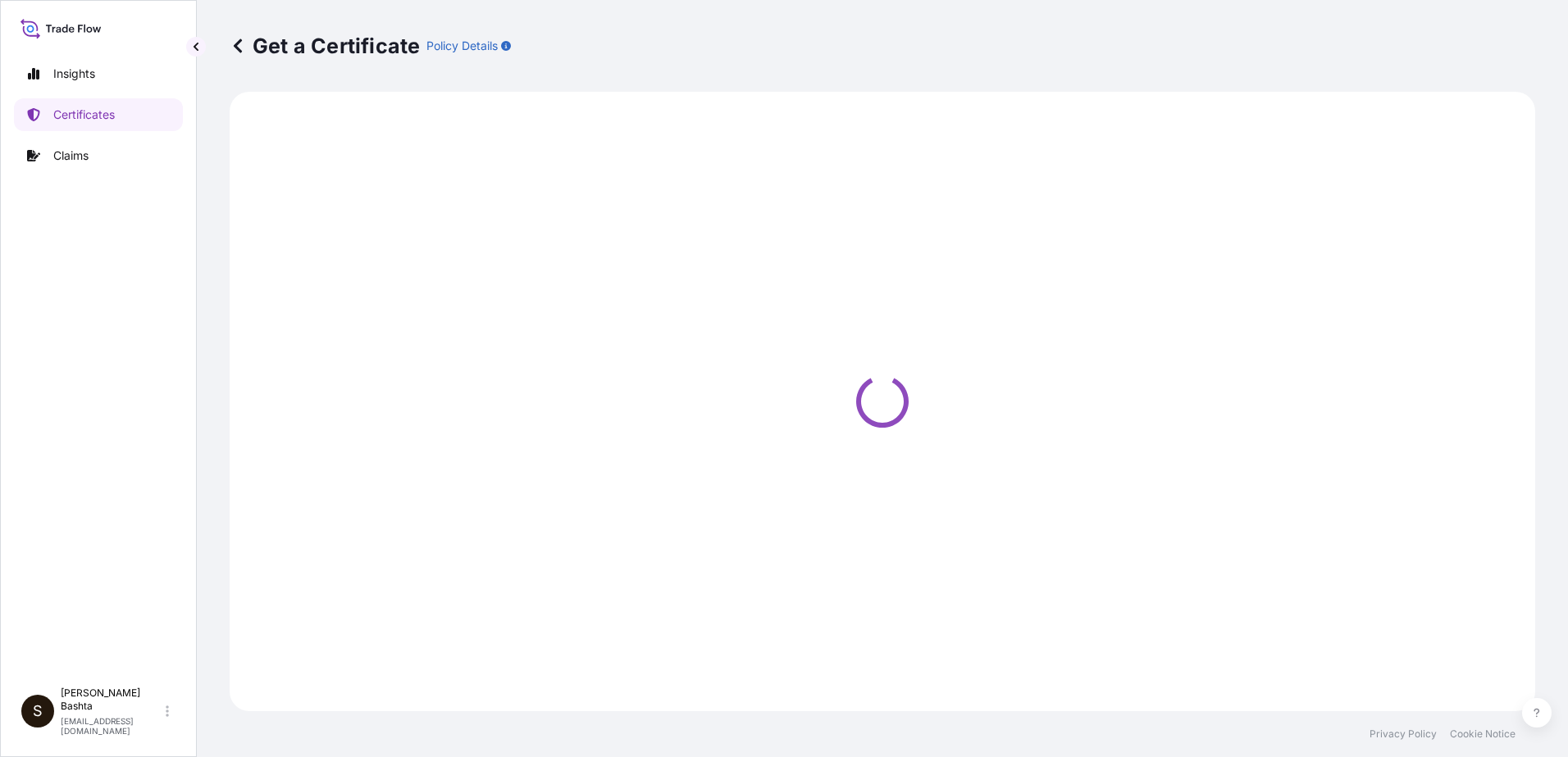
select select "Barge"
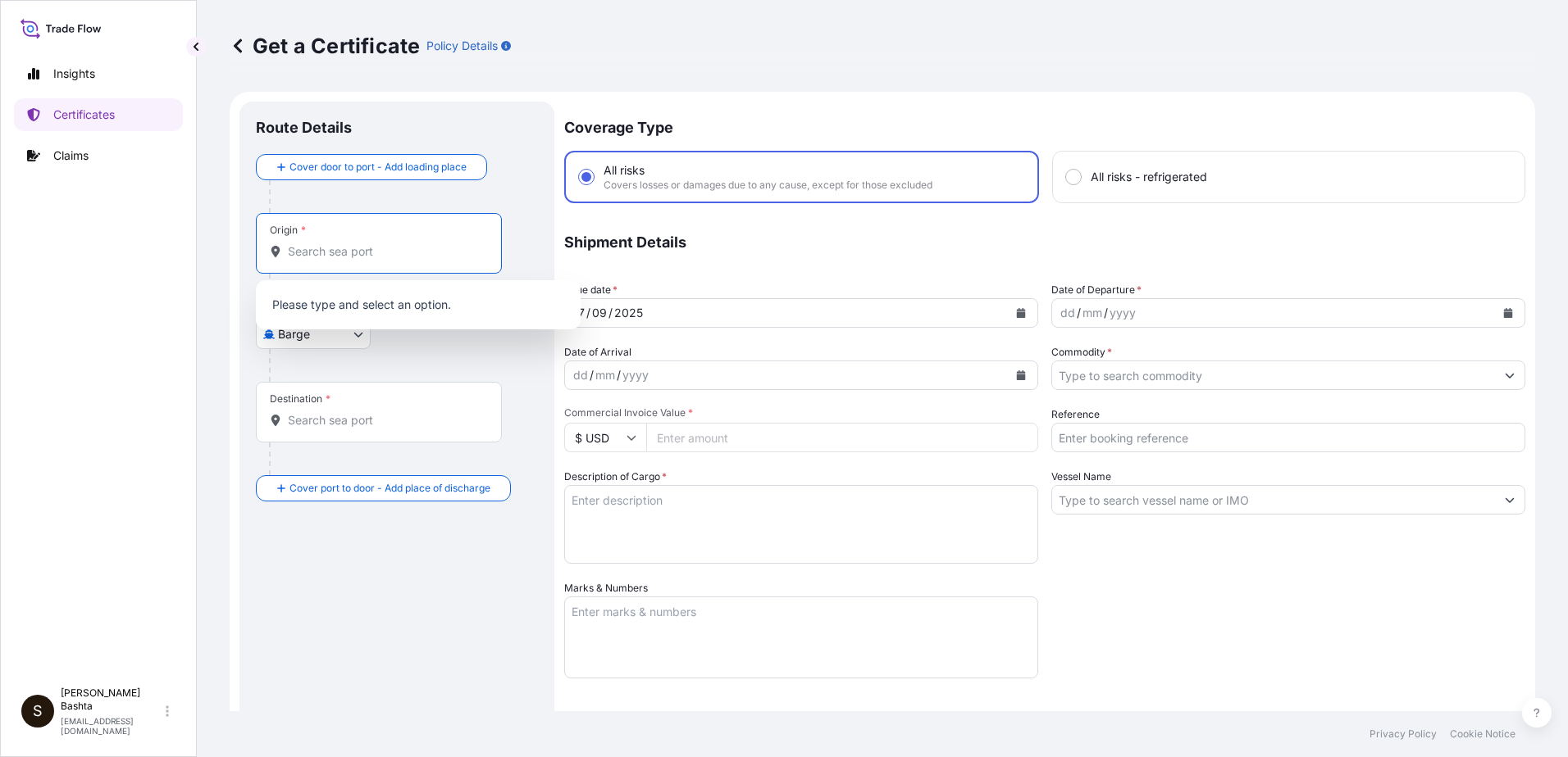
click at [342, 250] on input "Origin *" at bounding box center [384, 251] width 193 height 16
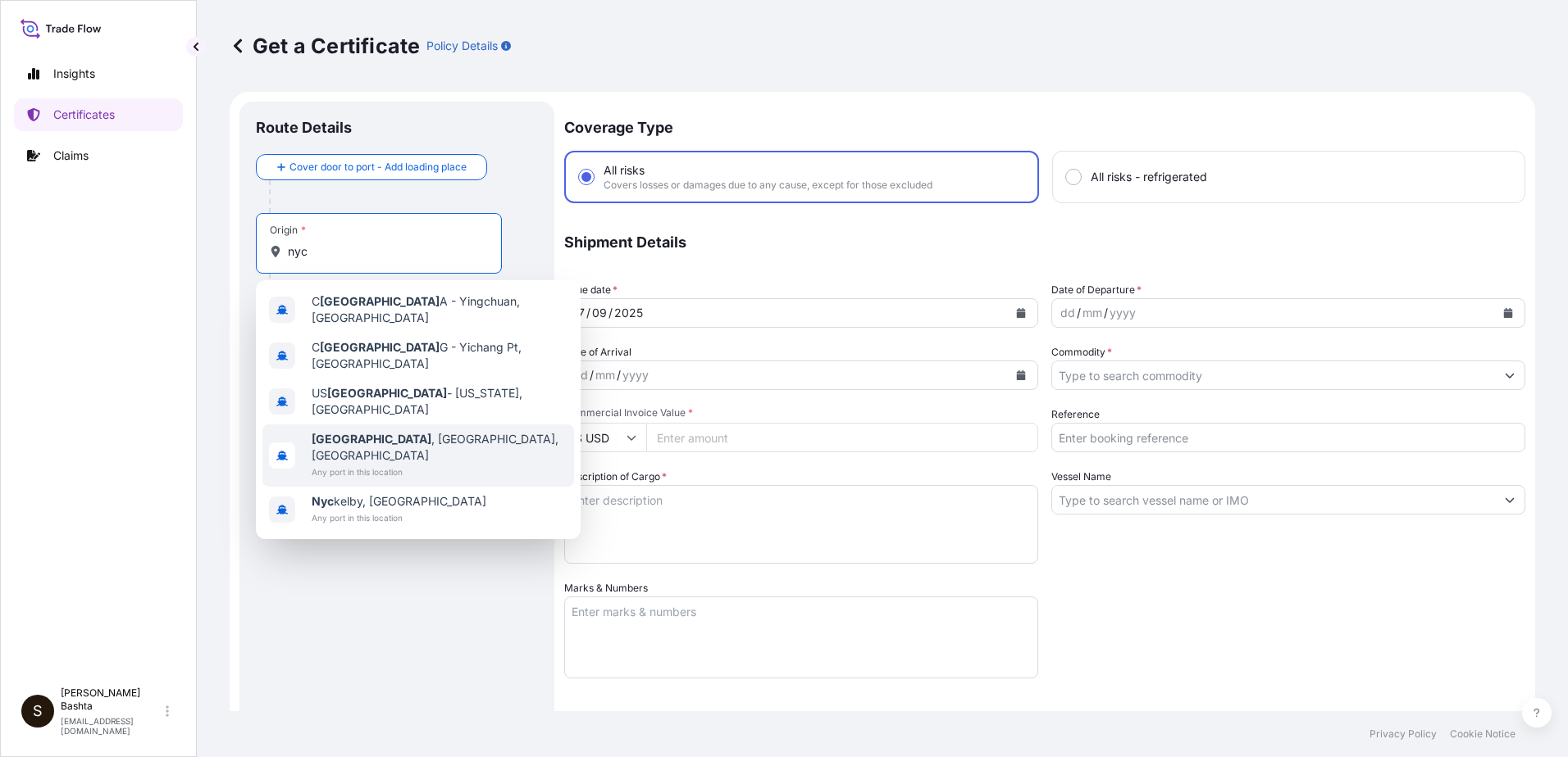
click at [386, 425] on div "[GEOGRAPHIC_DATA] , [GEOGRAPHIC_DATA], [GEOGRAPHIC_DATA] Any port in this locat…" at bounding box center [418, 456] width 312 height 63
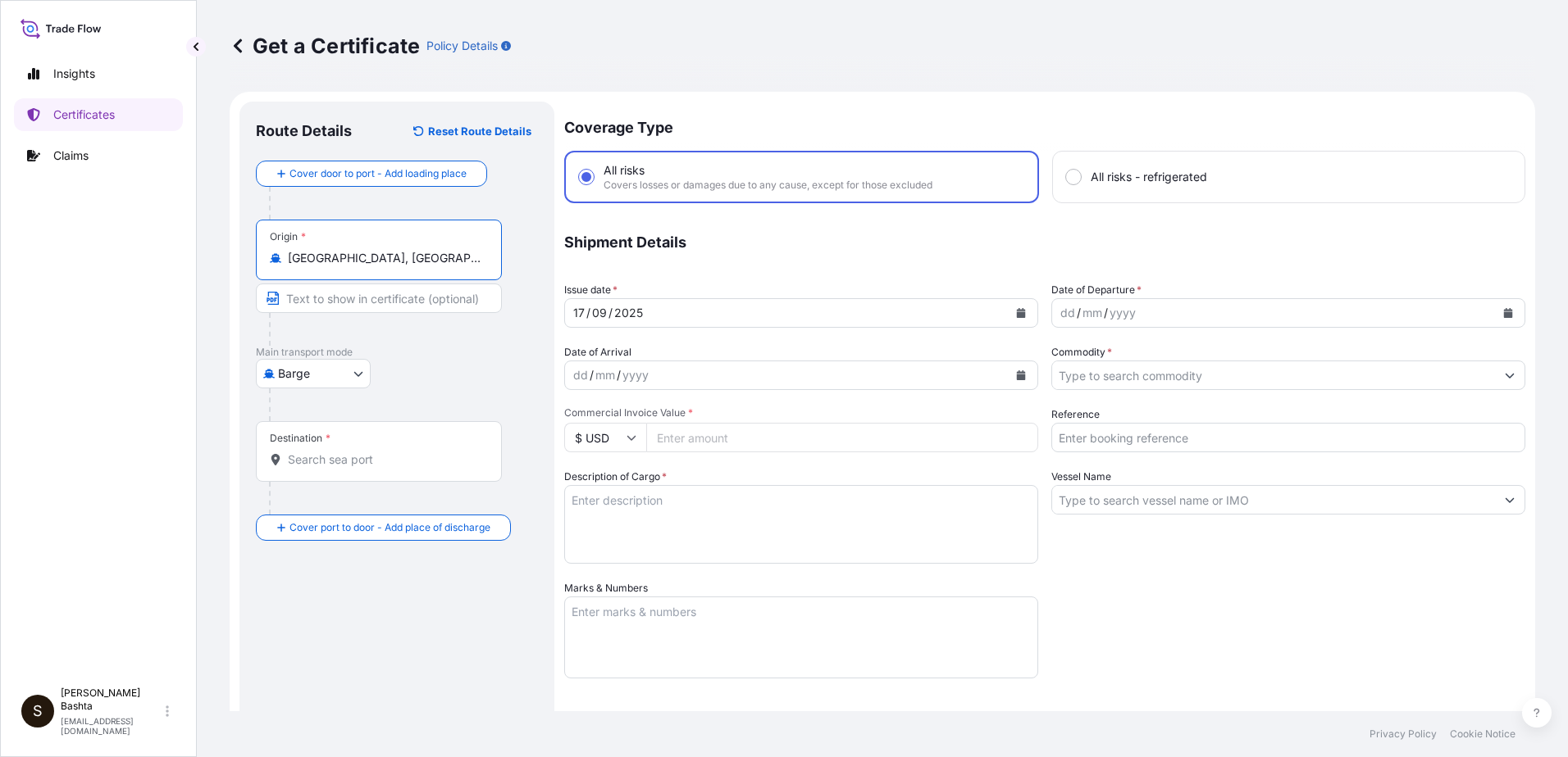
type input "[GEOGRAPHIC_DATA], [GEOGRAPHIC_DATA], [GEOGRAPHIC_DATA]"
click at [343, 373] on body "0 options available. 5 options available. Insights Certificates Claims S [PERSO…" at bounding box center [784, 378] width 1568 height 757
click at [332, 414] on div "Air" at bounding box center [314, 416] width 104 height 29
select select "Air"
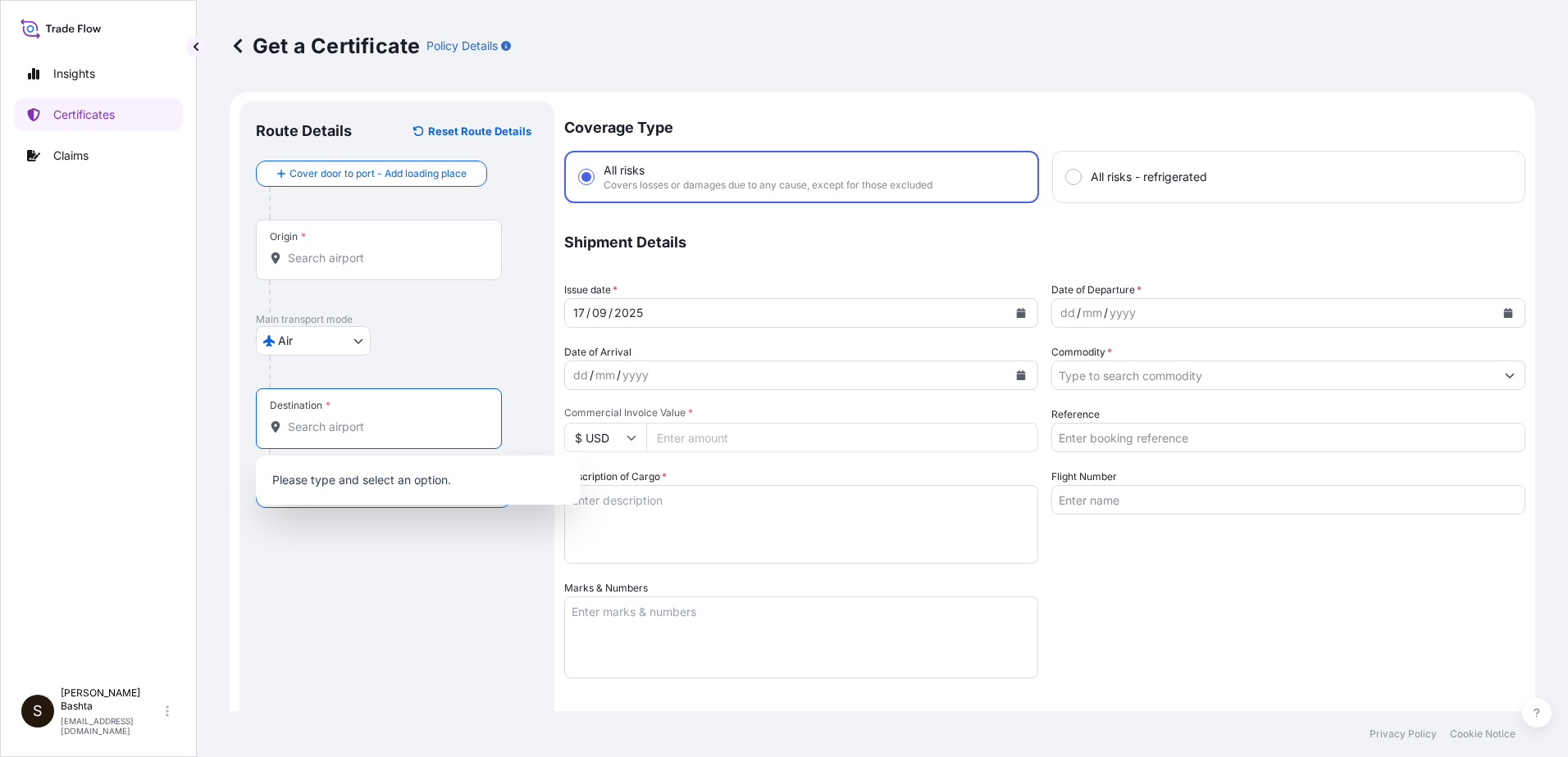
click at [374, 427] on input "Destination *" at bounding box center [384, 427] width 193 height 16
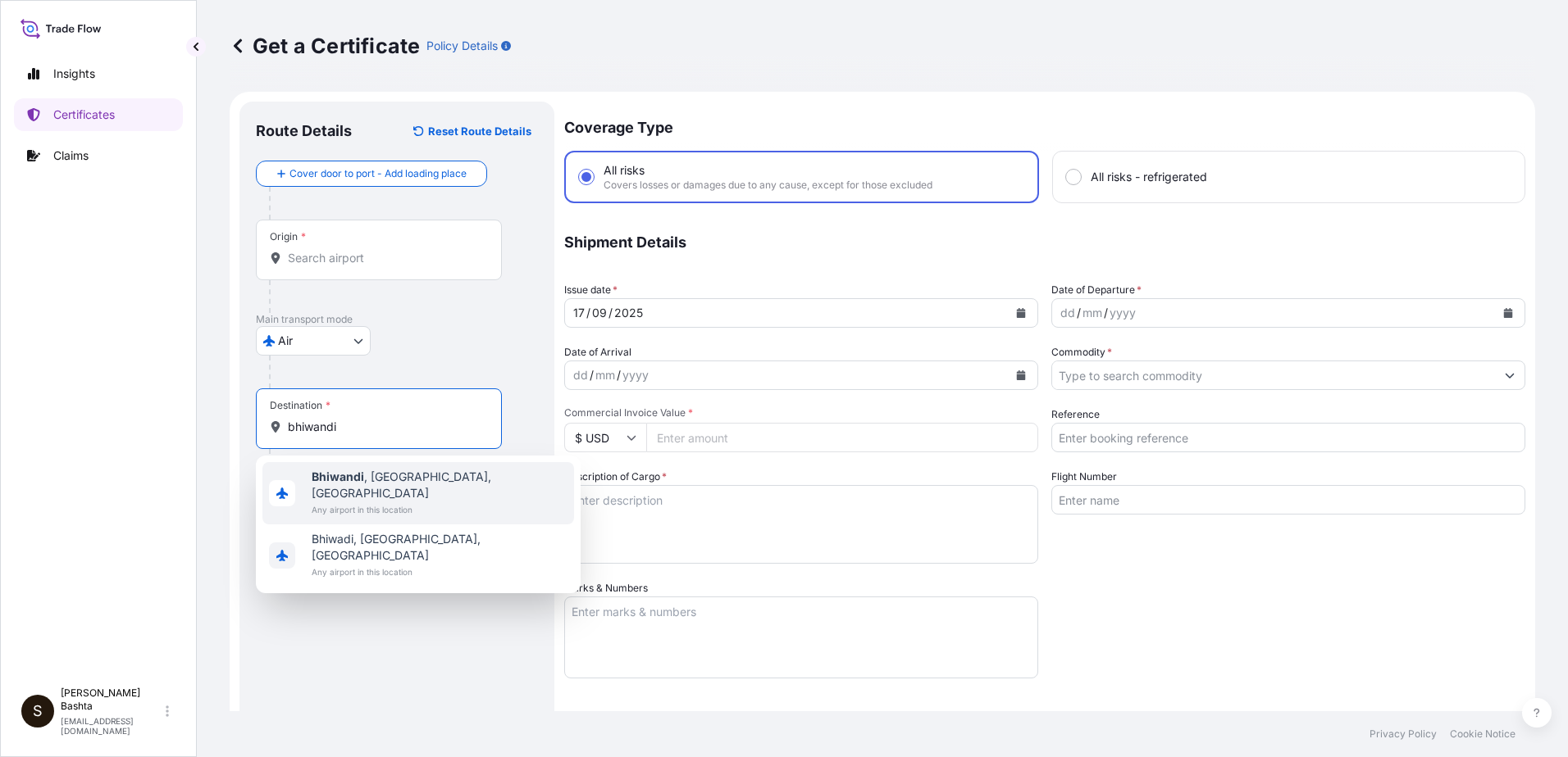
click at [413, 475] on span "[GEOGRAPHIC_DATA] , [GEOGRAPHIC_DATA], [GEOGRAPHIC_DATA]" at bounding box center [440, 485] width 256 height 33
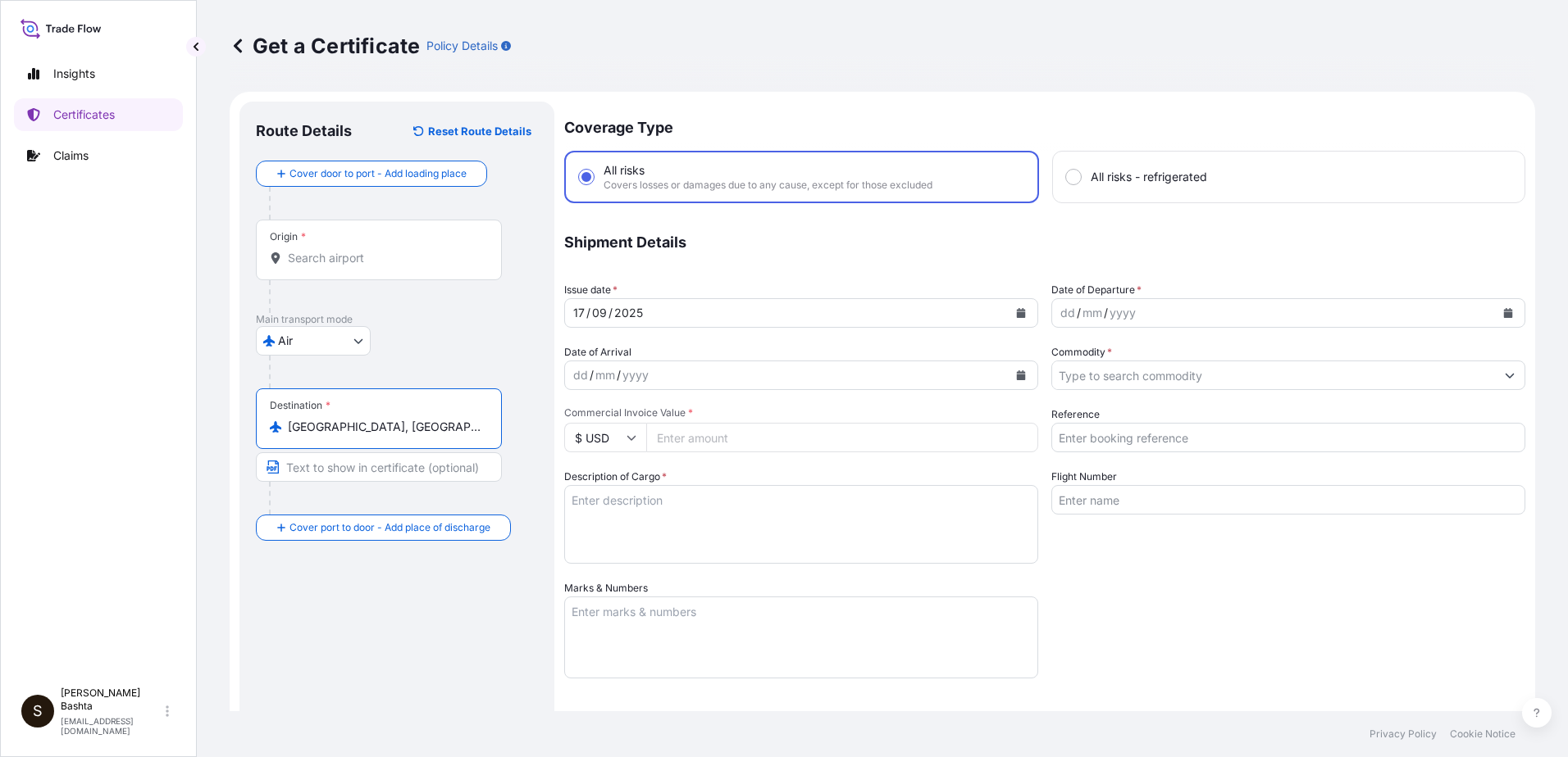
type input "[GEOGRAPHIC_DATA], [GEOGRAPHIC_DATA], [GEOGRAPHIC_DATA]"
click at [1060, 312] on div "dd" at bounding box center [1067, 312] width 18 height 20
click at [1495, 373] on button "Show suggestions" at bounding box center [1510, 375] width 29 height 29
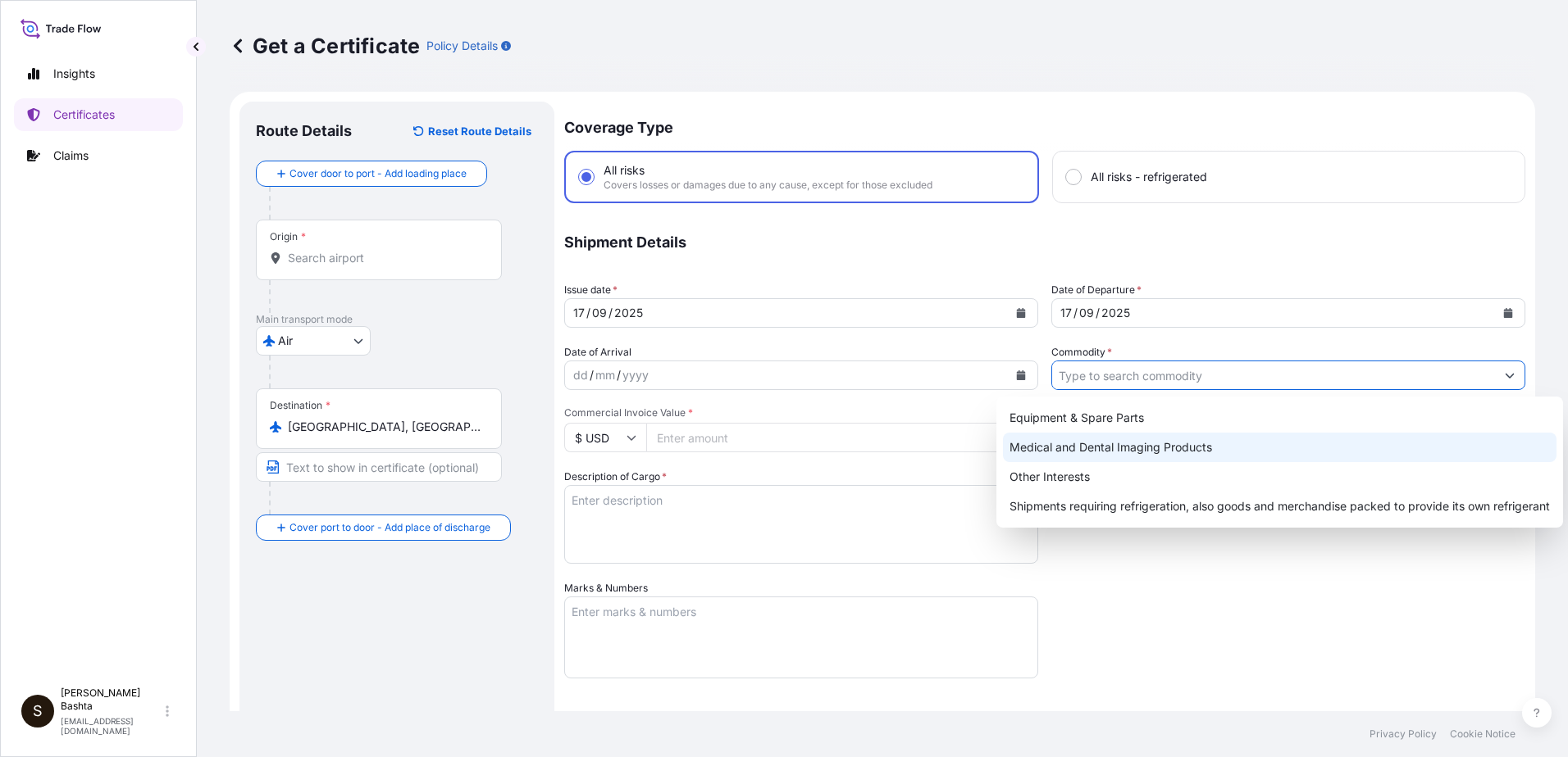
click at [1190, 445] on div "Medical and Dental Imaging Products" at bounding box center [1279, 447] width 554 height 29
type input "Medical and Dental Imaging Products"
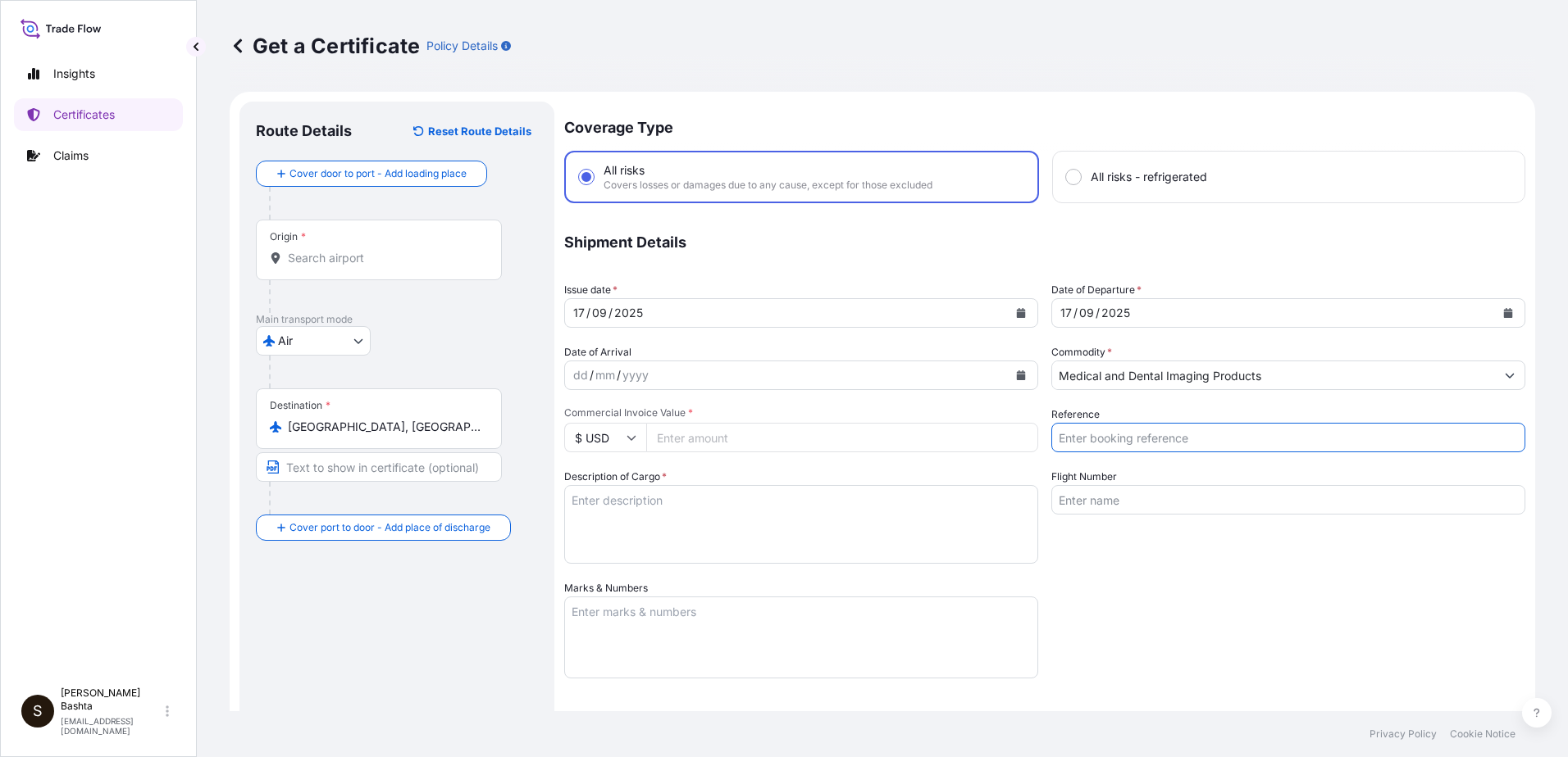
drag, startPoint x: 1116, startPoint y: 439, endPoint x: 1127, endPoint y: 450, distance: 15.6
click at [1116, 440] on input "Reference" at bounding box center [1288, 438] width 474 height 29
type input "21244340"
click at [735, 438] on input "Commercial Invoice Value *" at bounding box center [842, 438] width 392 height 29
type input "965.29"
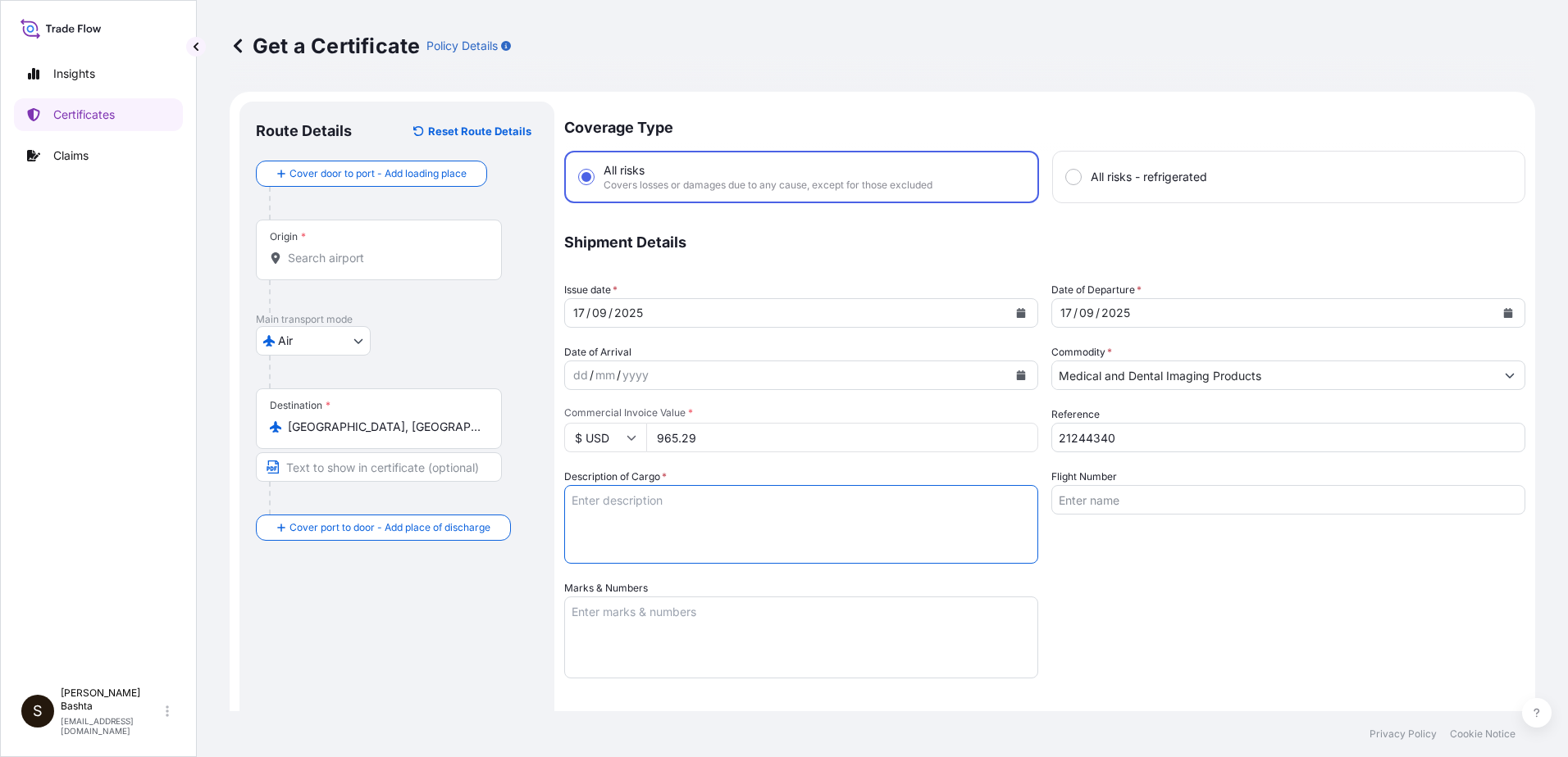
click at [593, 501] on textarea "Description of Cargo *" at bounding box center [801, 524] width 474 height 79
type textarea "MEDICAL AND DENTAL IMAGING PRODUCTS"
type input "Air"
type input "32008"
click at [616, 620] on textarea "Marks & Numbers" at bounding box center [801, 637] width 474 height 82
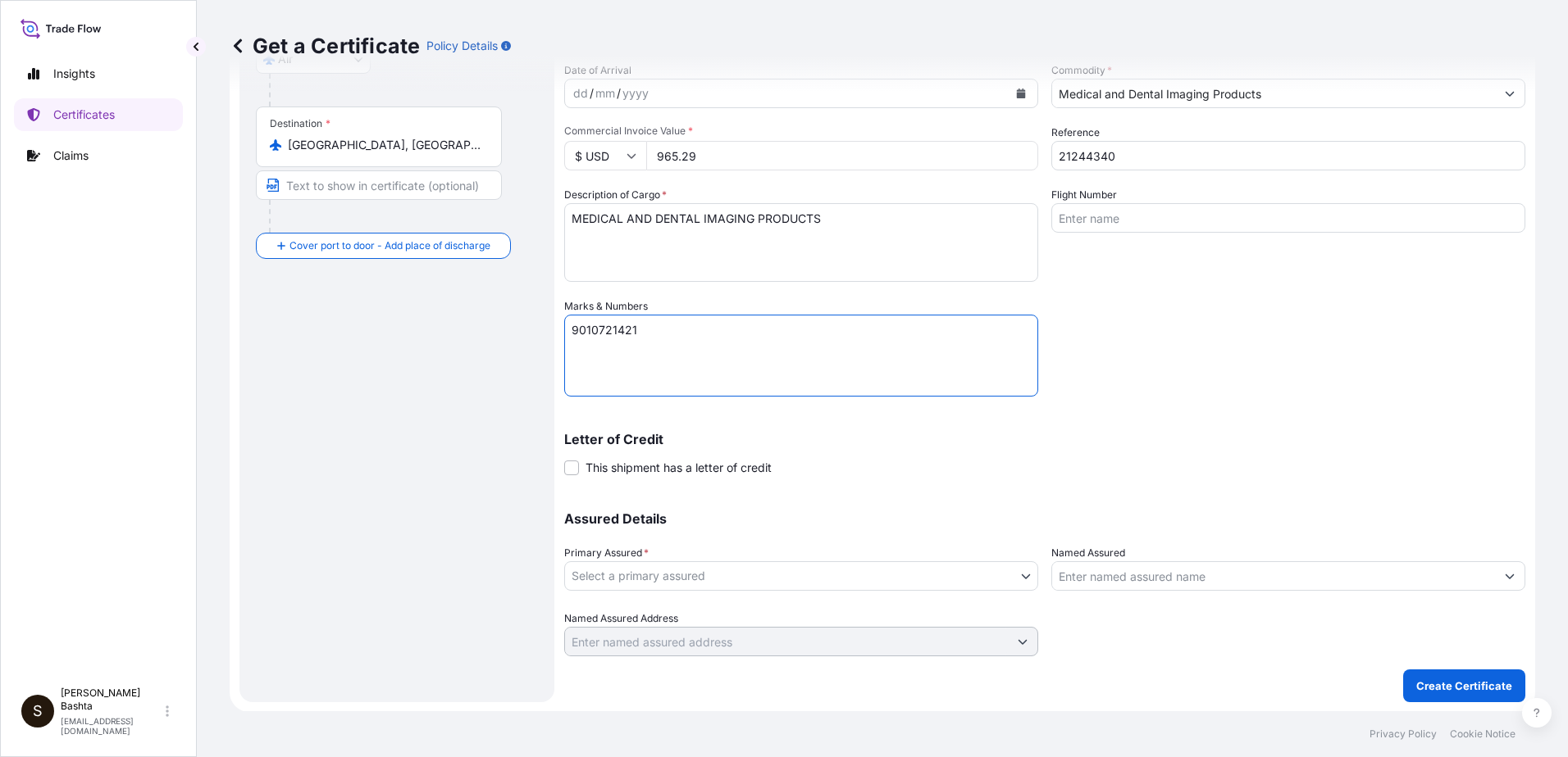
scroll to position [282, 0]
type textarea "9010721421"
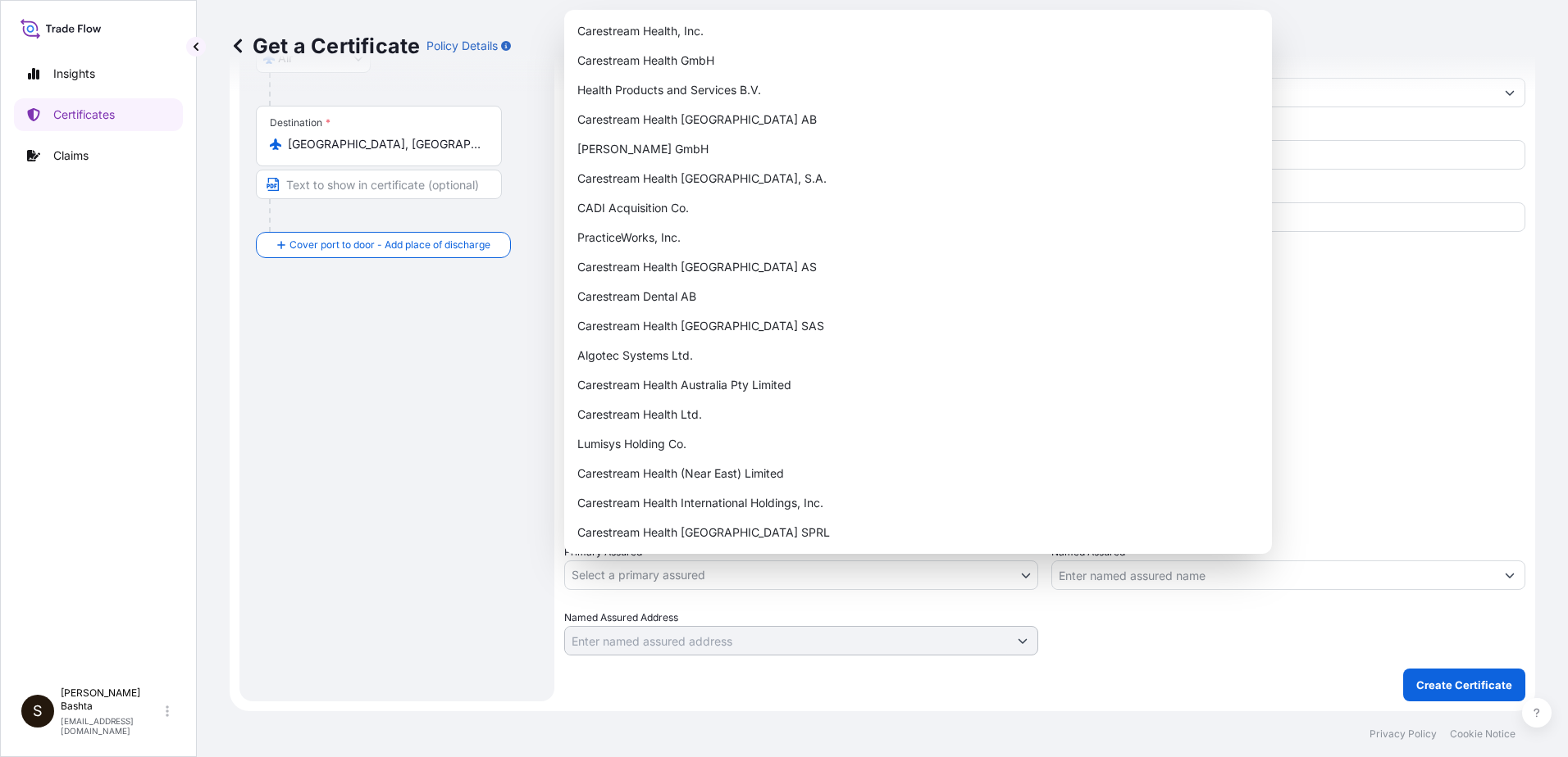
click at [1018, 575] on body "Insights Certificates Claims S [PERSON_NAME] [PERSON_NAME][EMAIL_ADDRESS][PERSO…" at bounding box center [784, 378] width 1568 height 757
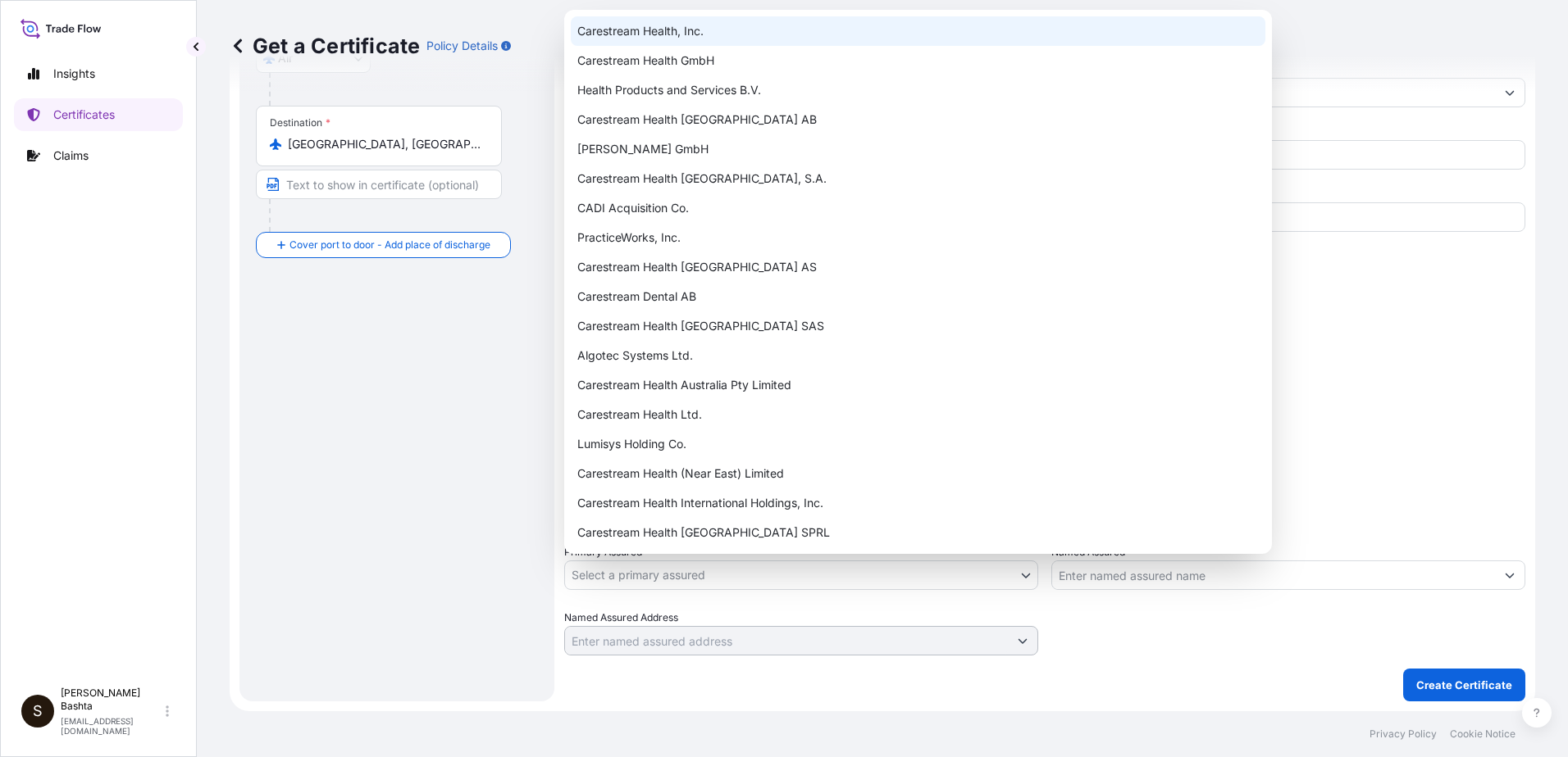
click at [715, 32] on div "Carestream Health, Inc." at bounding box center [918, 31] width 695 height 29
select select "32008"
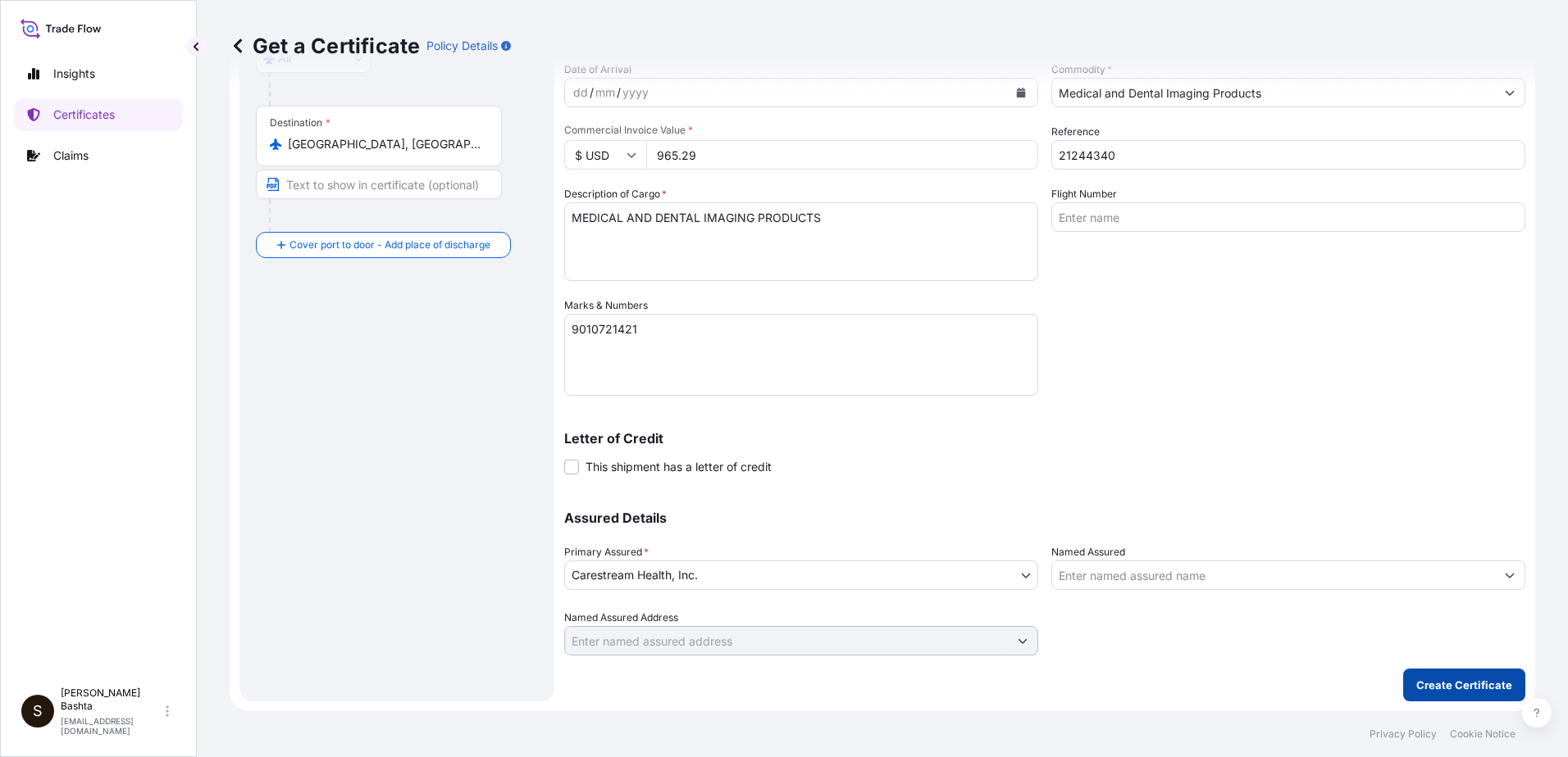
click at [1462, 692] on p "Create Certificate" at bounding box center [1464, 685] width 96 height 16
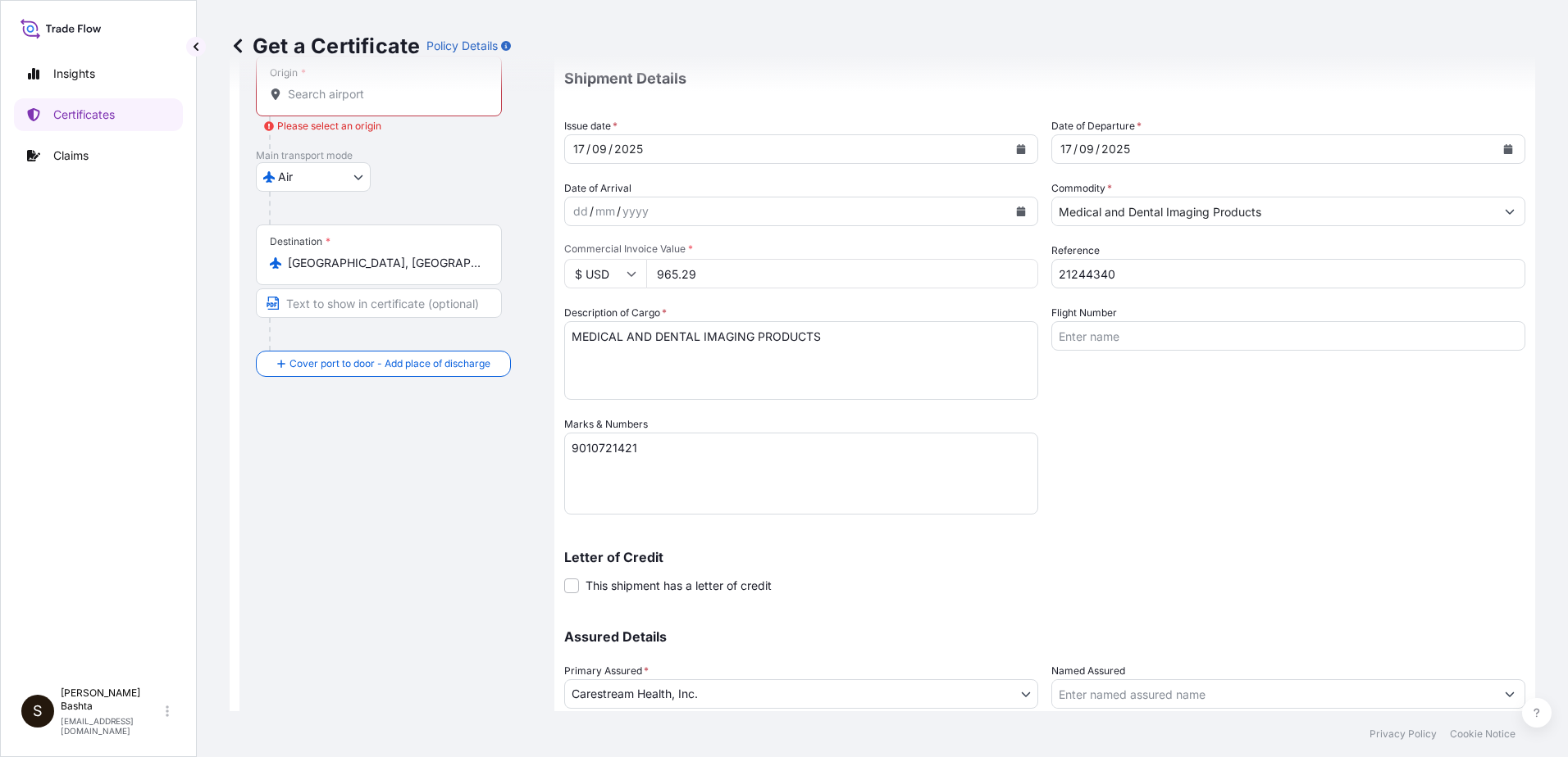
scroll to position [0, 0]
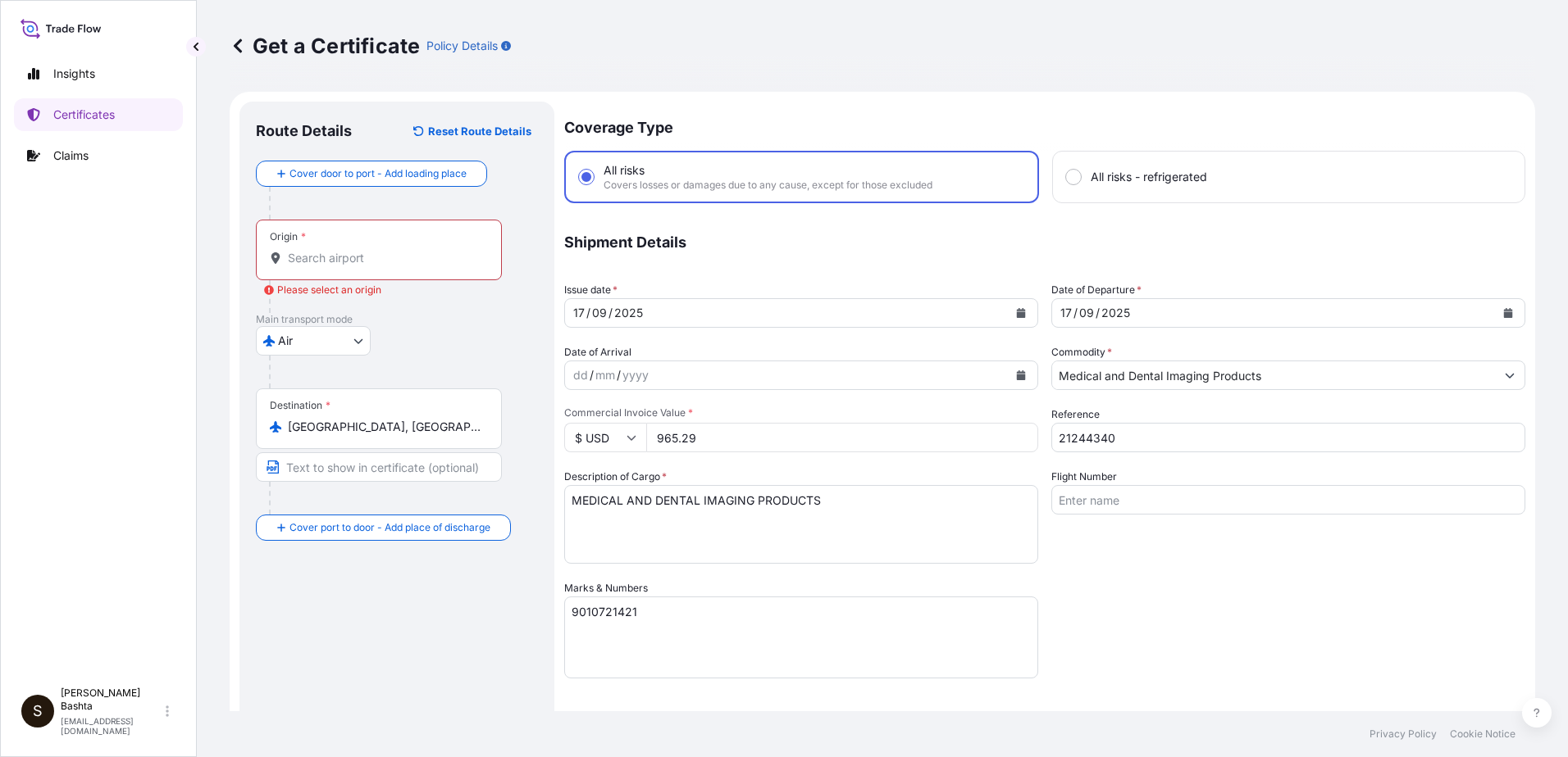
click at [310, 253] on input "Origin * Please select an origin" at bounding box center [384, 257] width 193 height 16
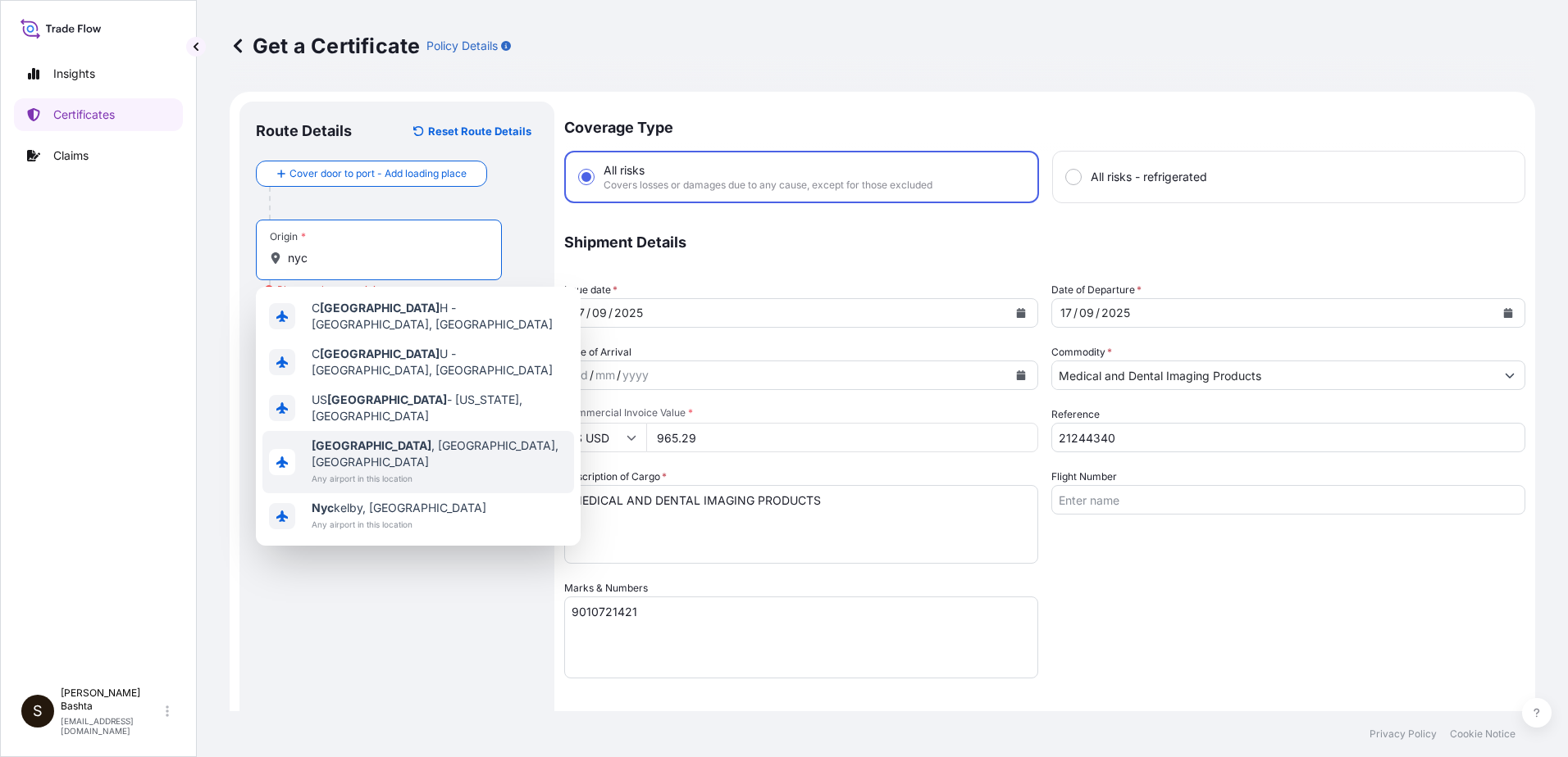
click at [386, 438] on span "[GEOGRAPHIC_DATA] , [GEOGRAPHIC_DATA], [GEOGRAPHIC_DATA]" at bounding box center [440, 454] width 256 height 33
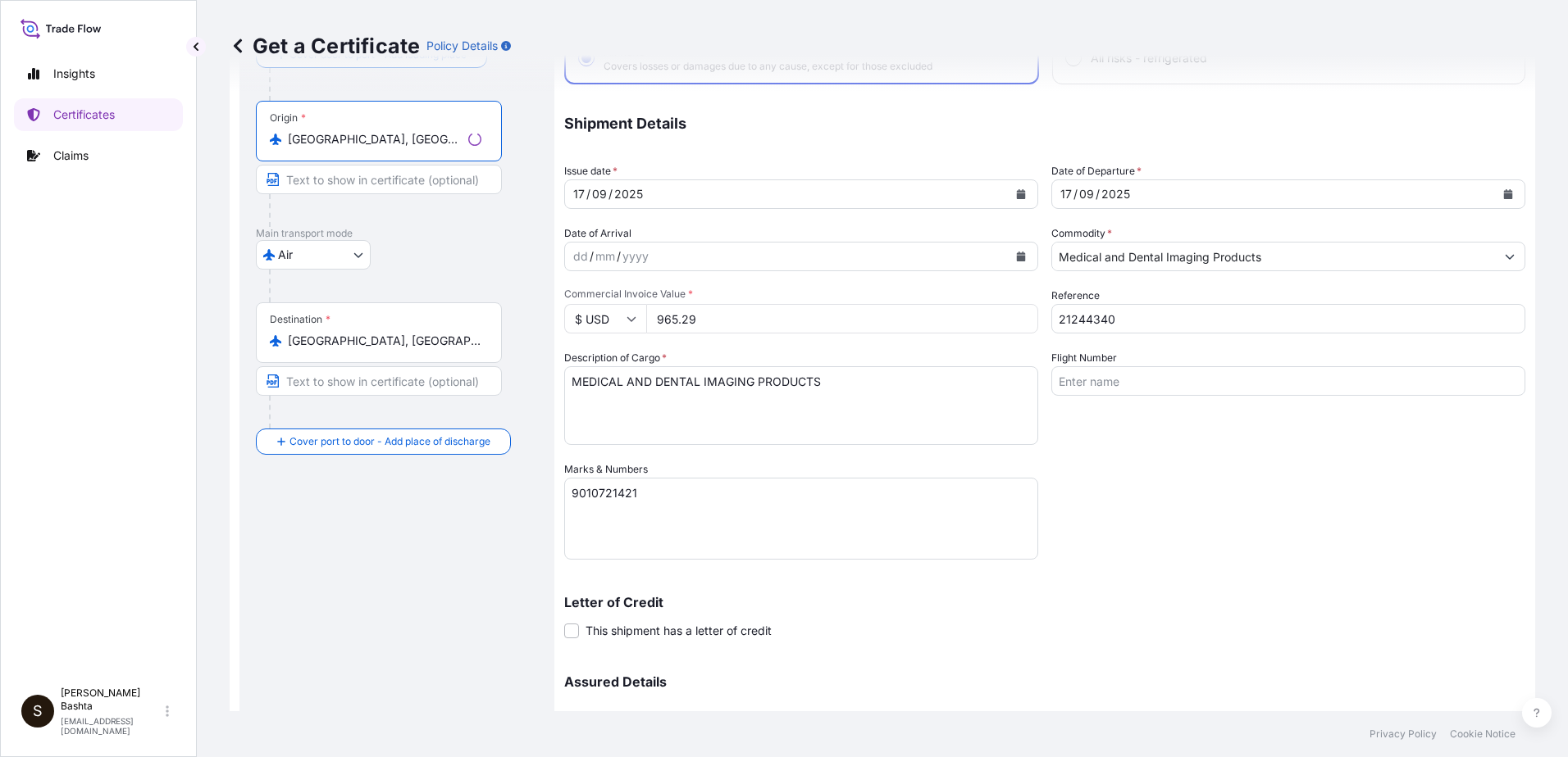
scroll to position [282, 0]
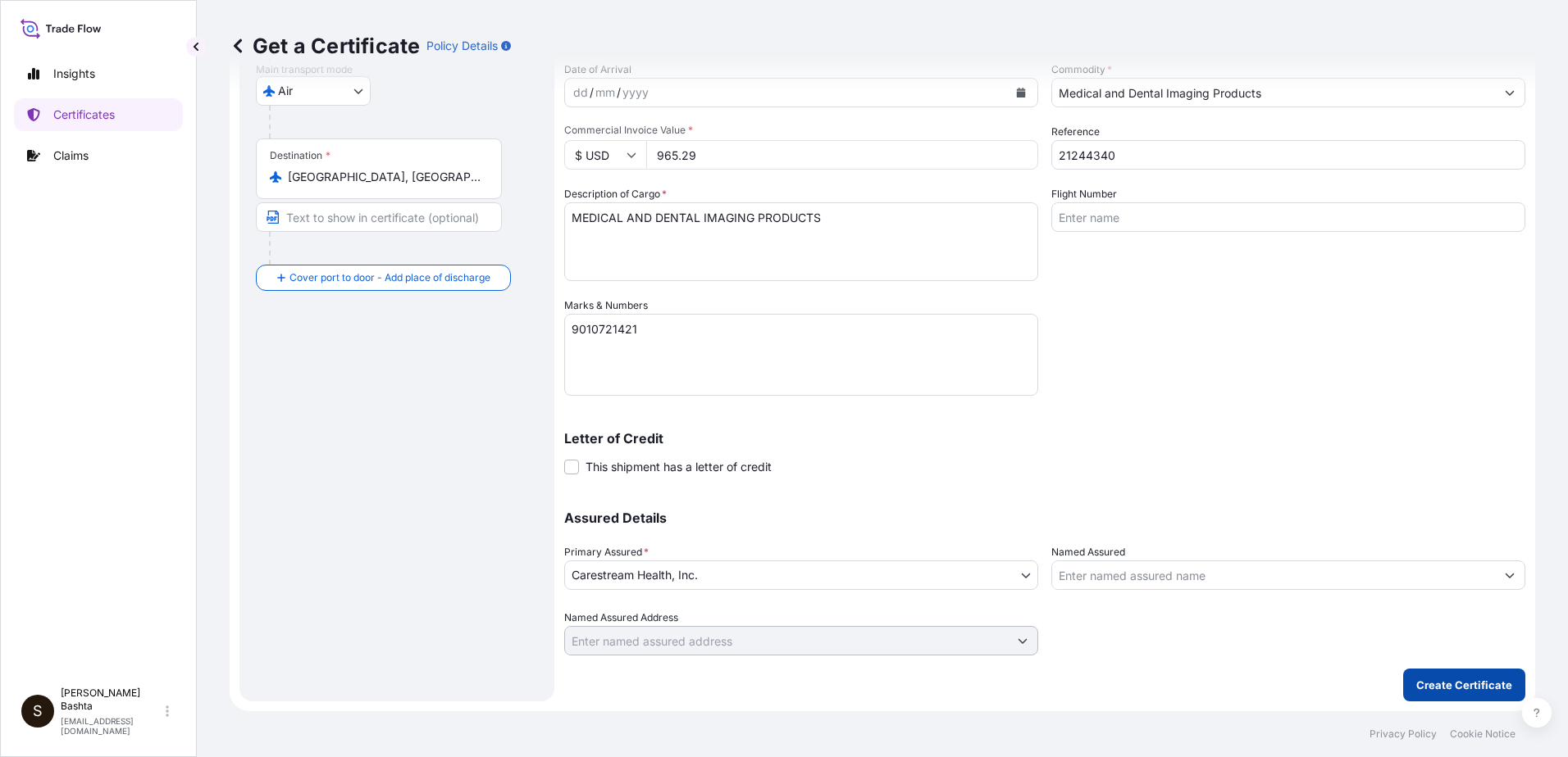
type input "[GEOGRAPHIC_DATA], [GEOGRAPHIC_DATA], [GEOGRAPHIC_DATA]"
click at [1470, 689] on p "Create Certificate" at bounding box center [1464, 685] width 96 height 16
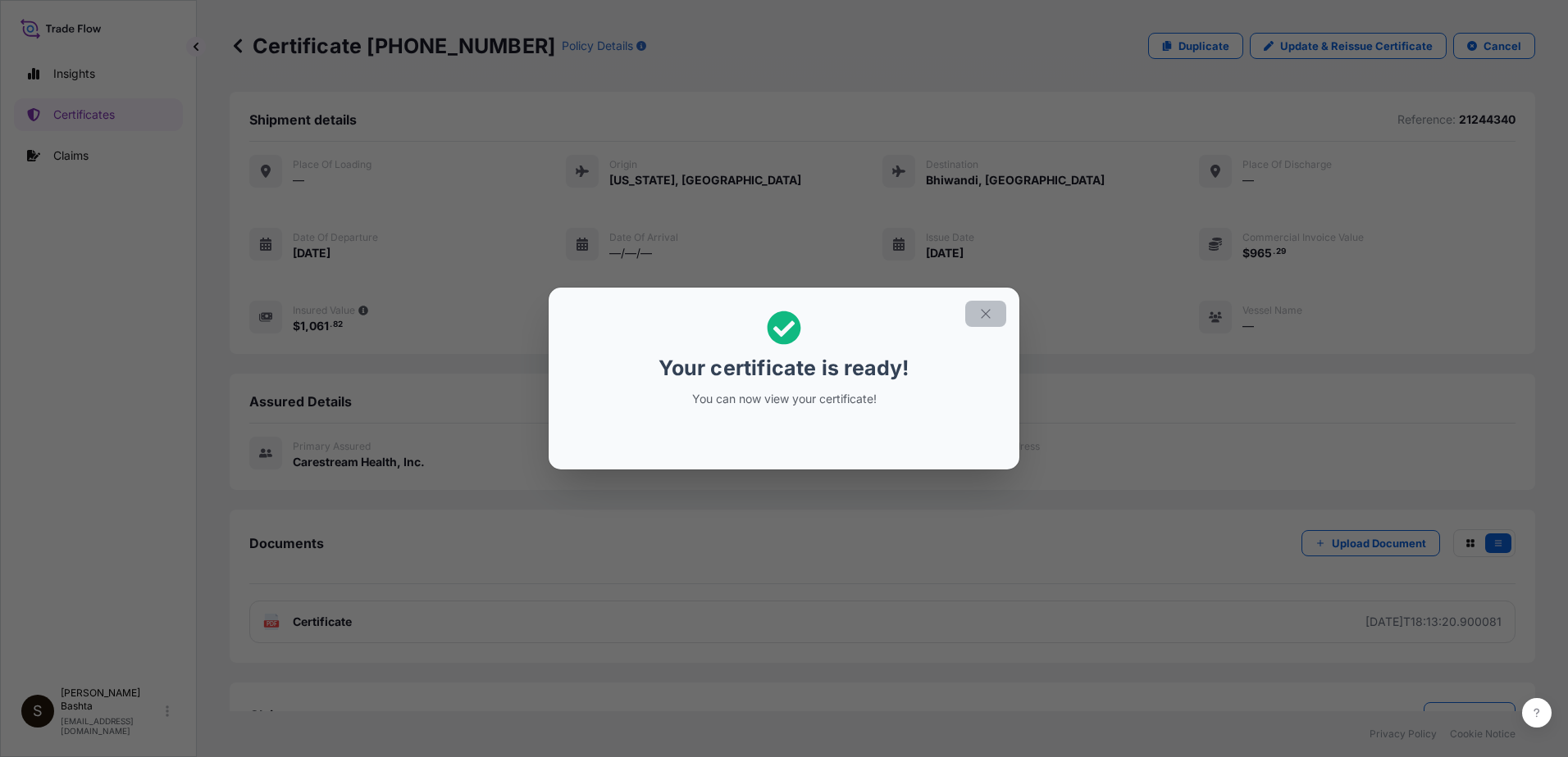
click at [987, 312] on icon "button" at bounding box center [985, 313] width 15 height 15
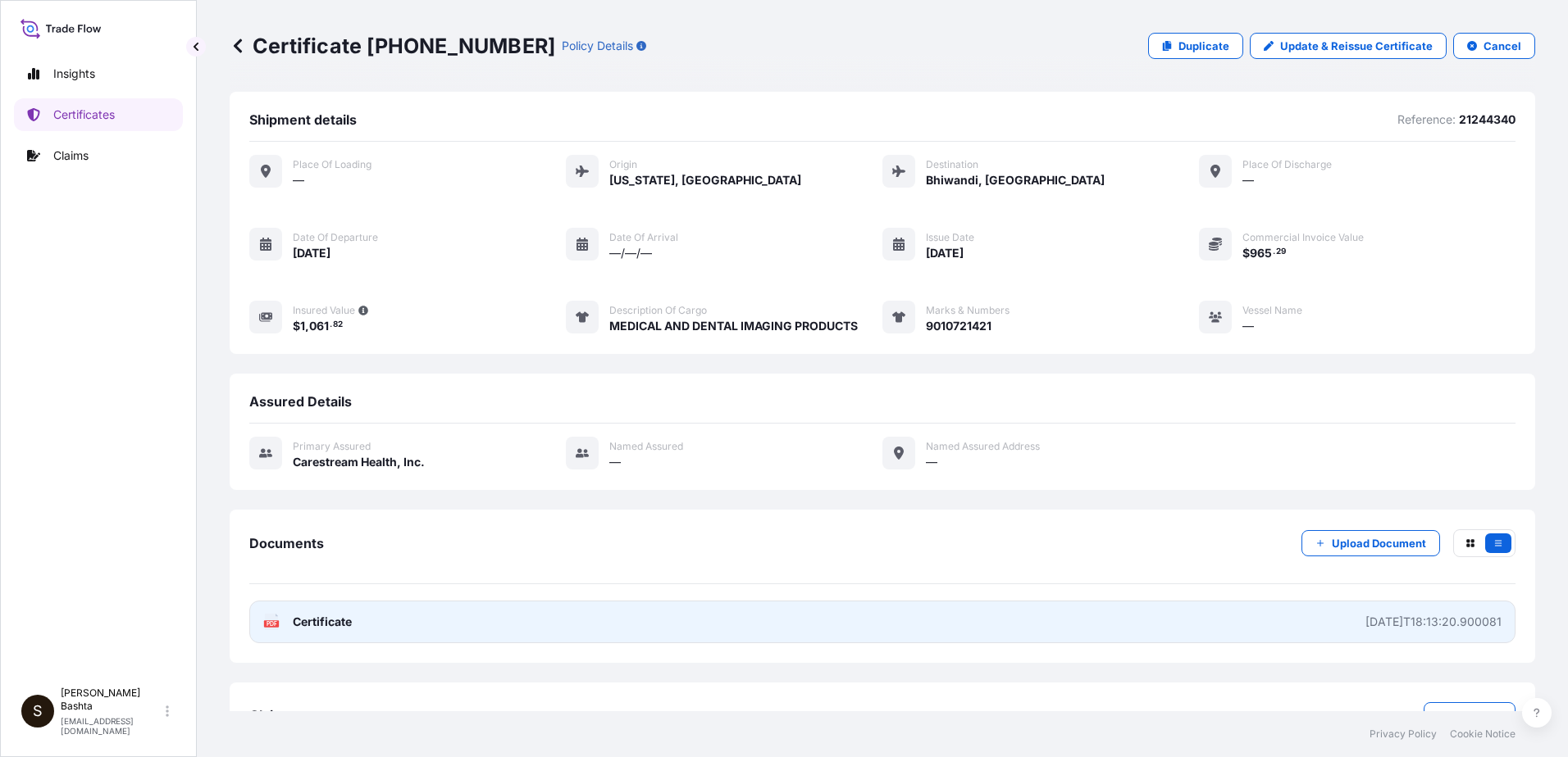
click at [265, 621] on rect at bounding box center [270, 624] width 15 height 7
